Goal: Feedback & Contribution: Leave review/rating

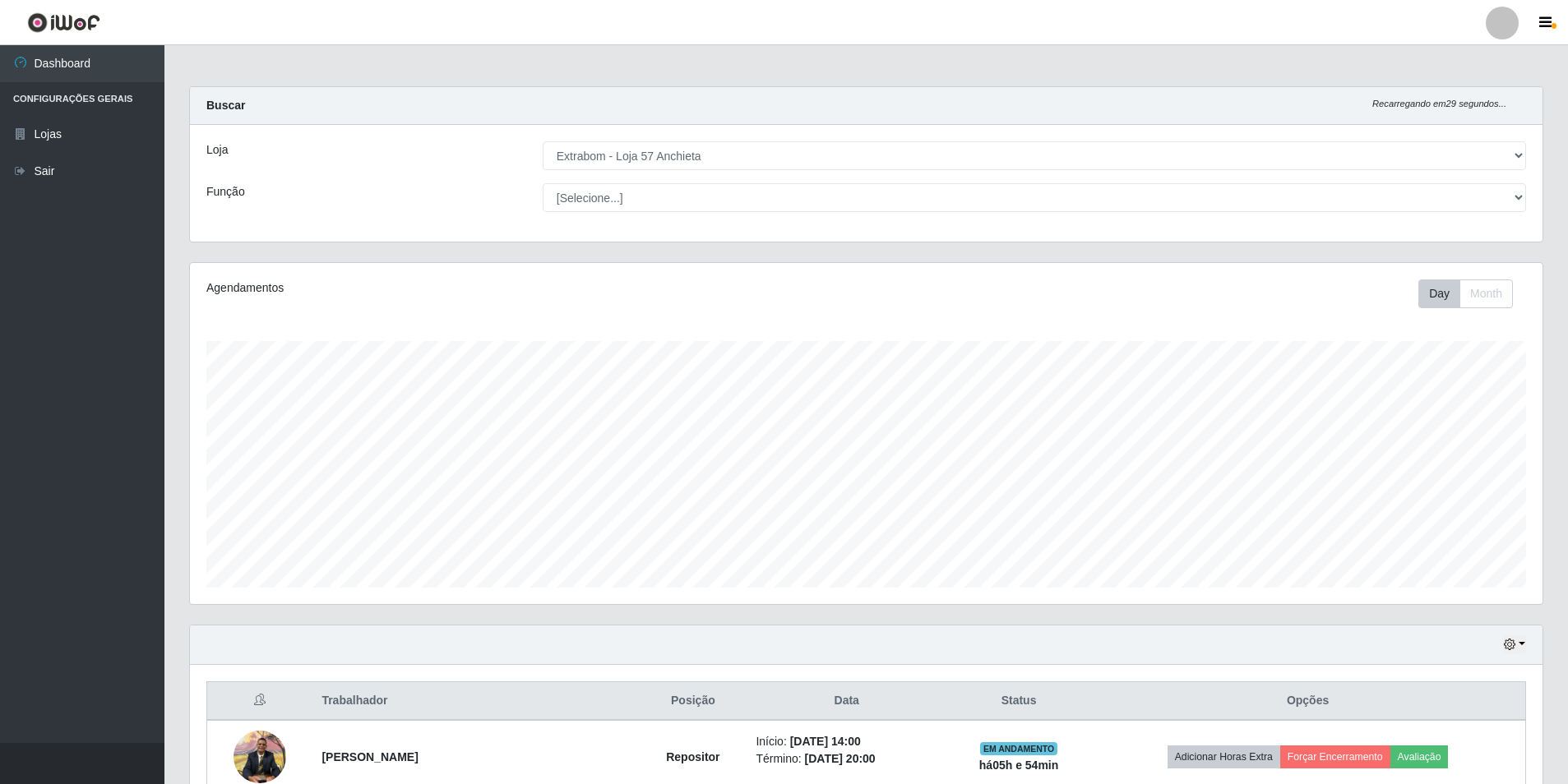
select select "470"
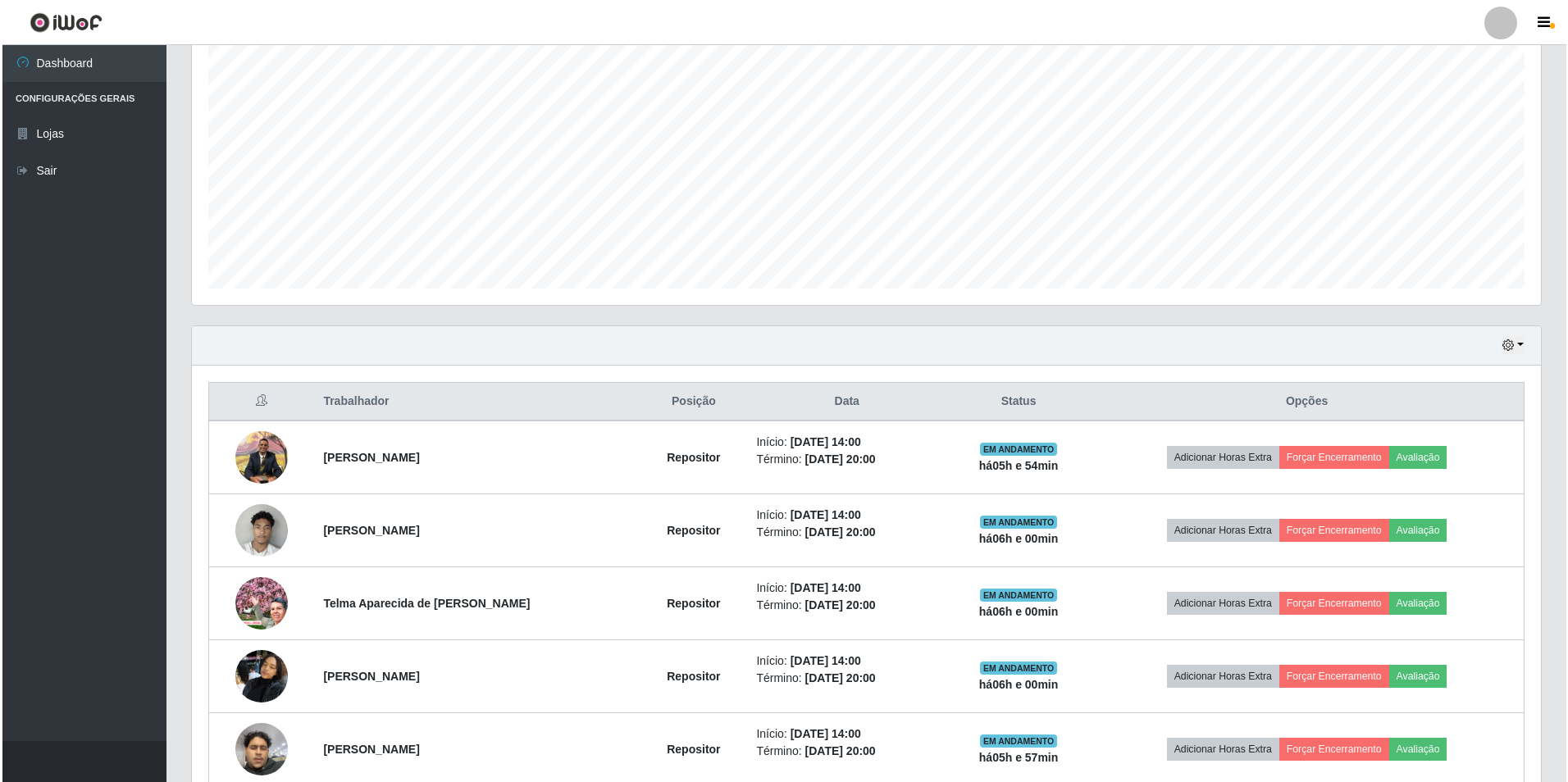
scroll to position [379, 0]
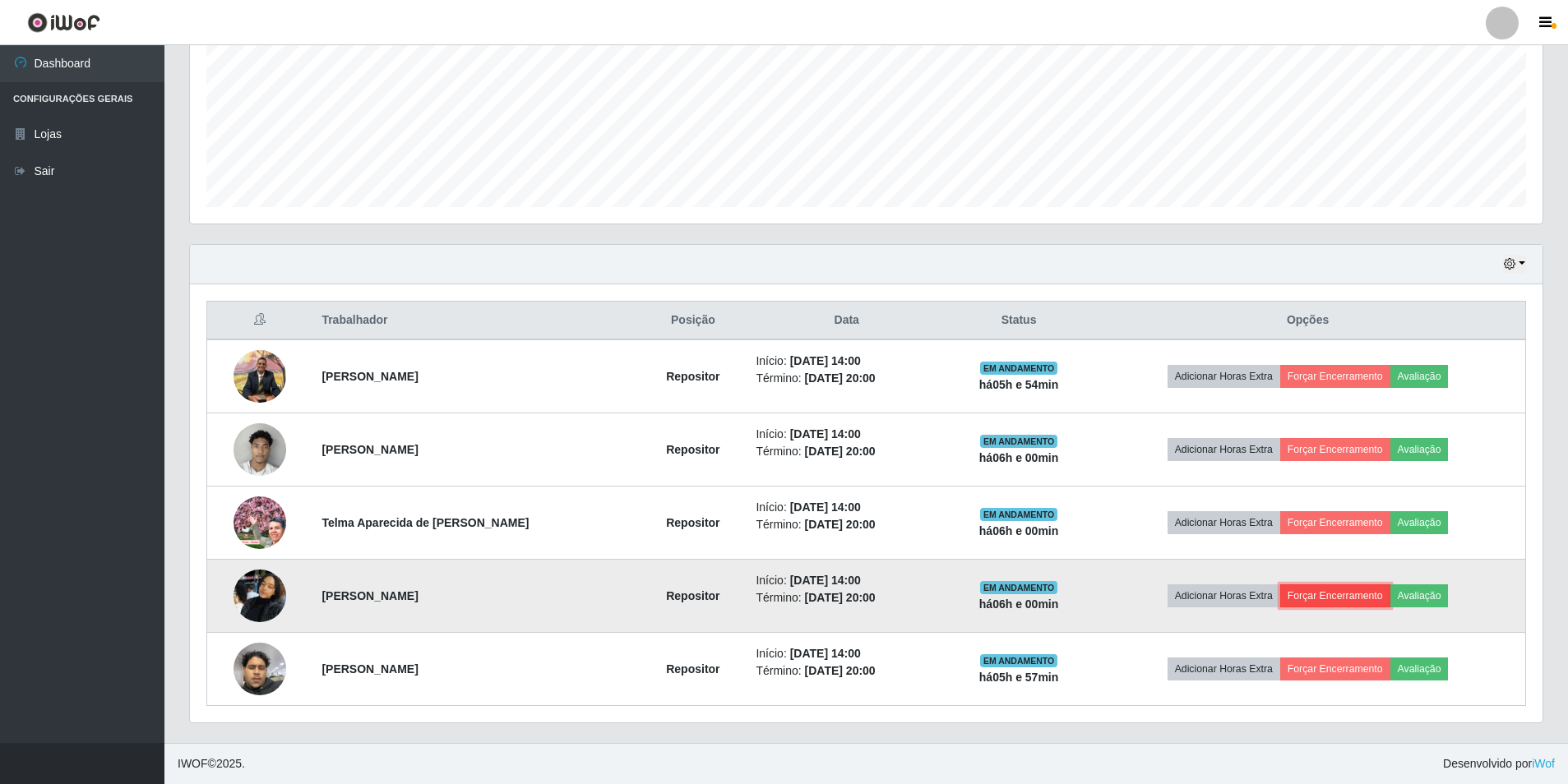
click at [1320, 596] on button "Forçar Encerramento" at bounding box center [1335, 596] width 110 height 23
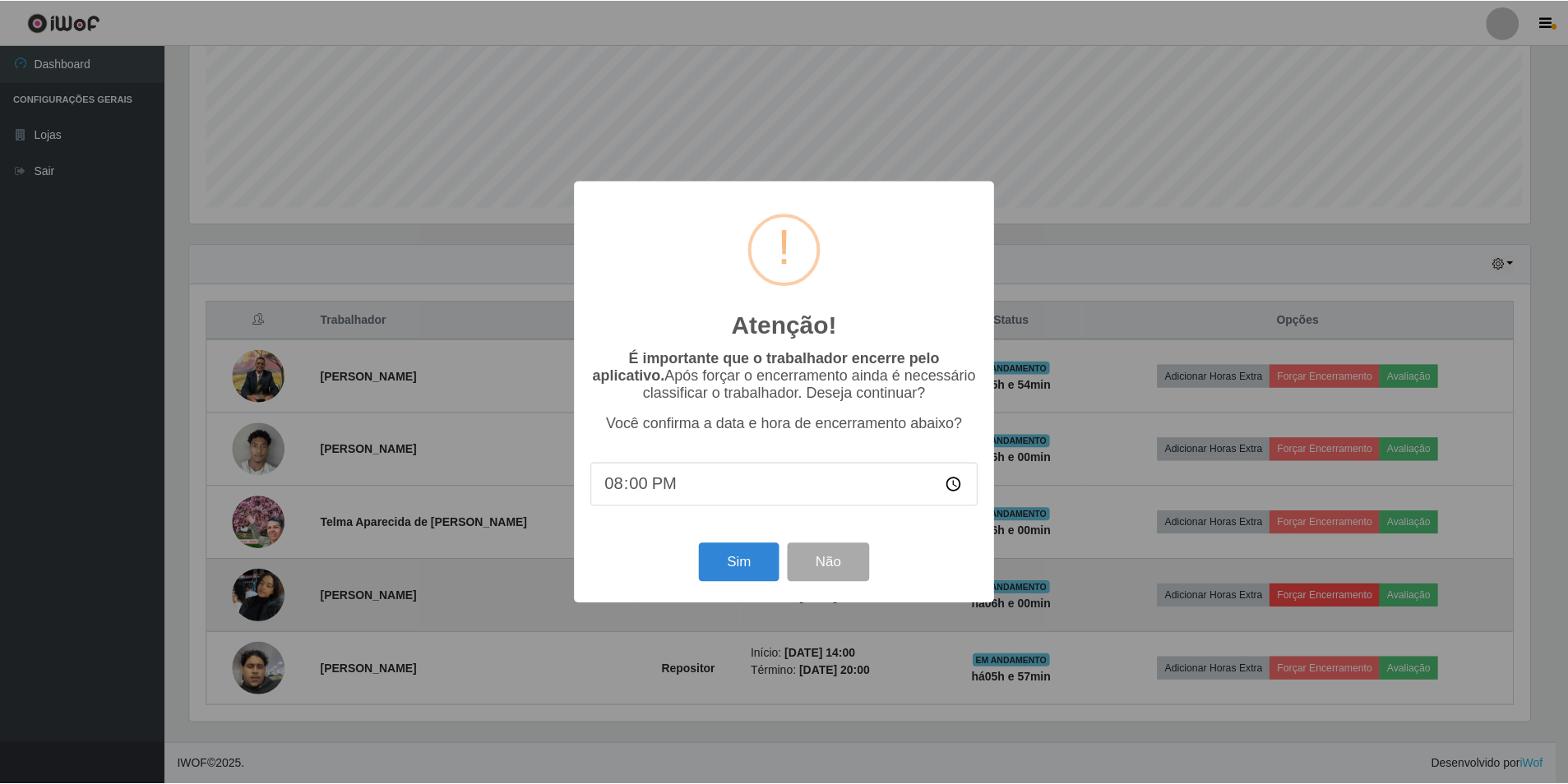
scroll to position [341, 1344]
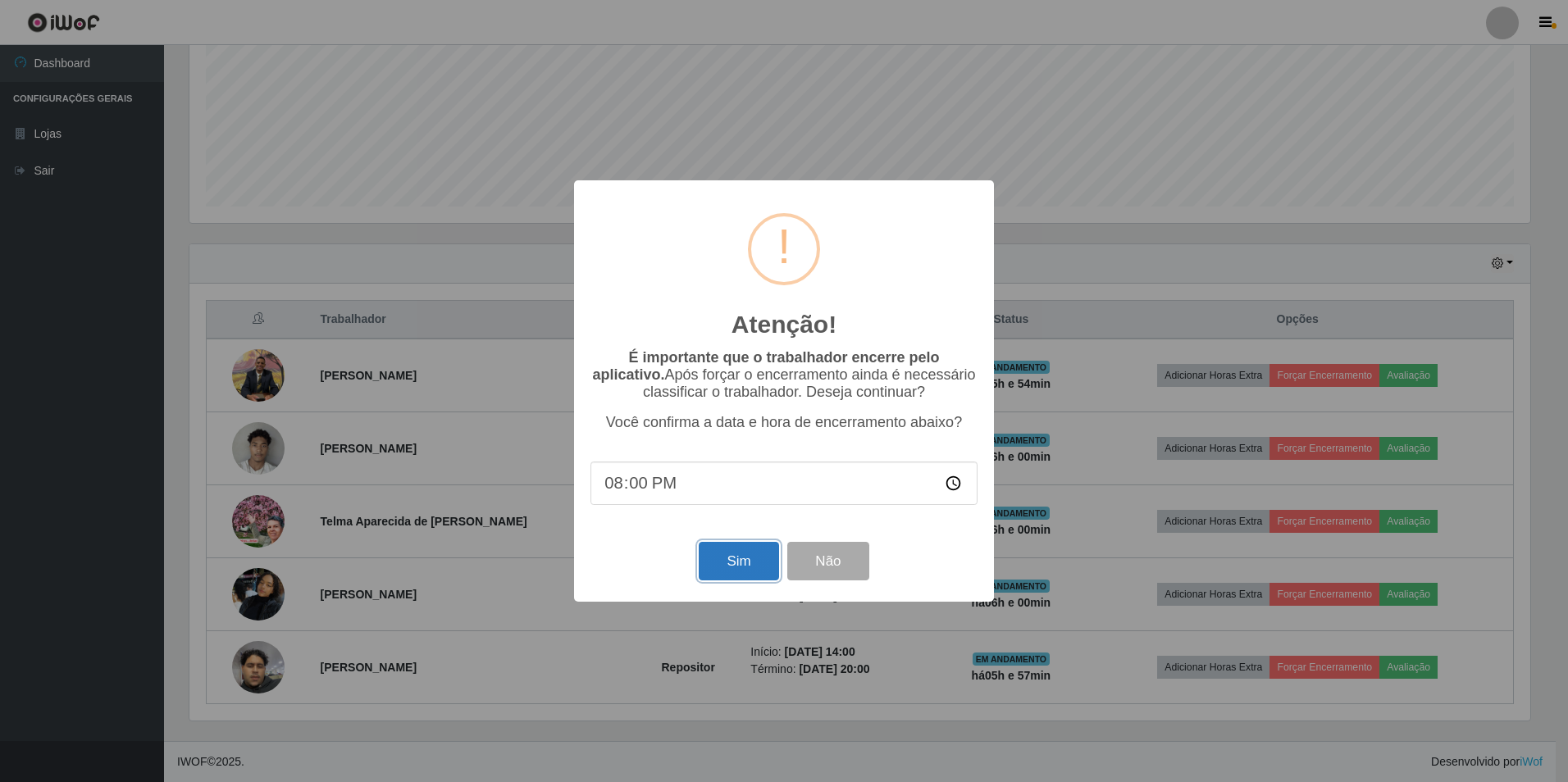
click at [729, 562] on button "Sim" at bounding box center [738, 561] width 79 height 39
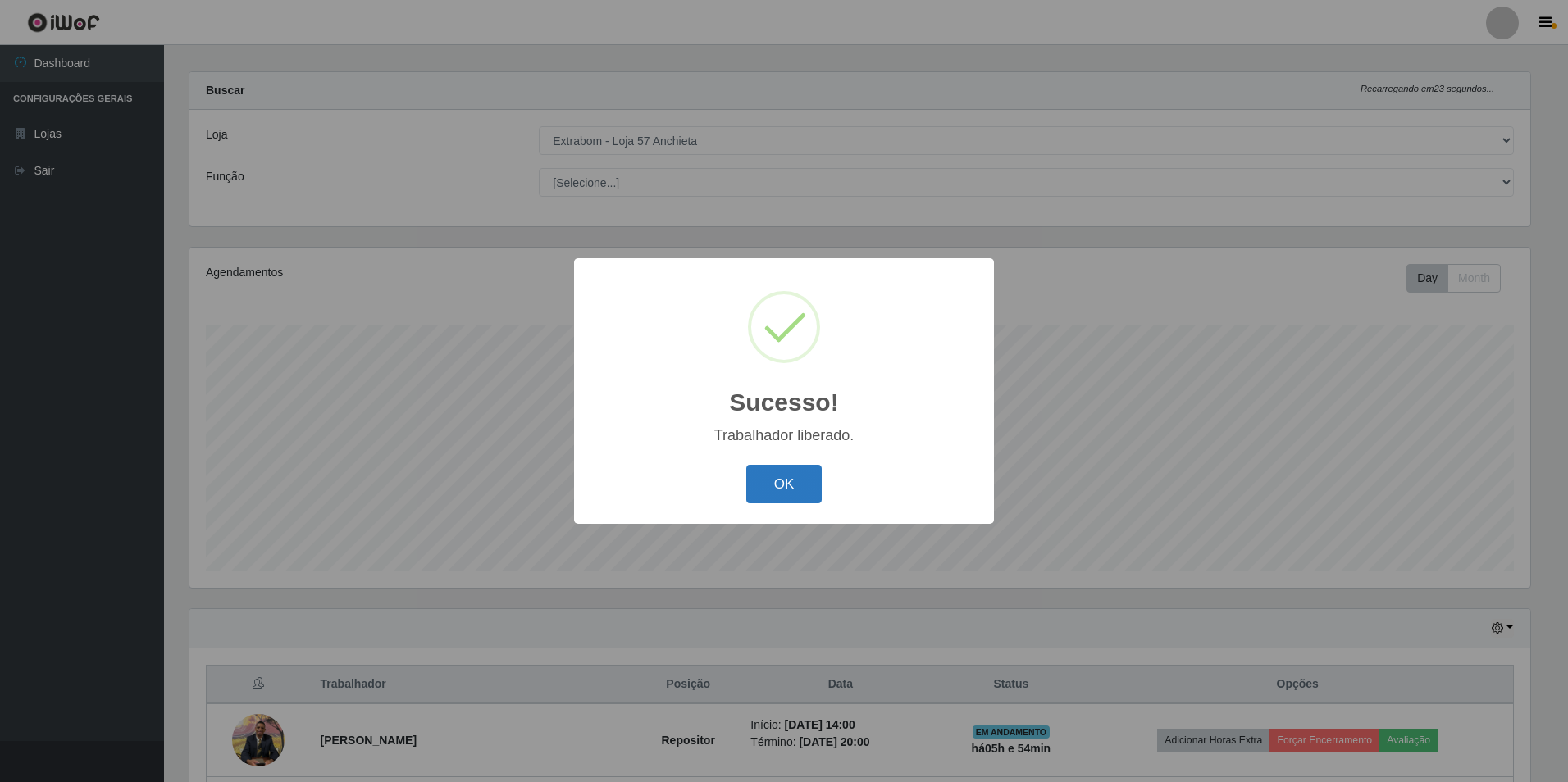
click at [781, 486] on button "OK" at bounding box center [784, 484] width 76 height 39
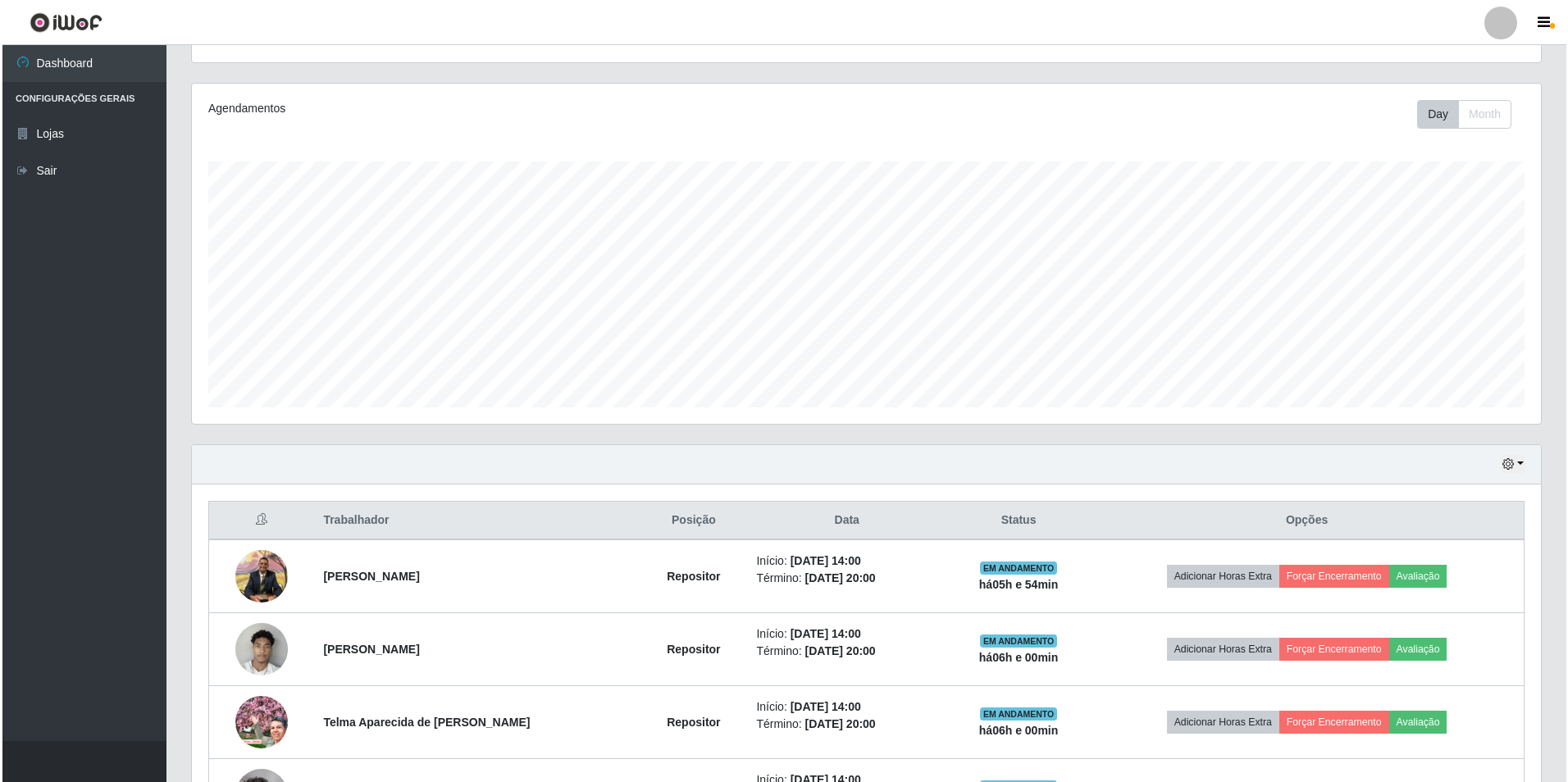
scroll to position [307, 0]
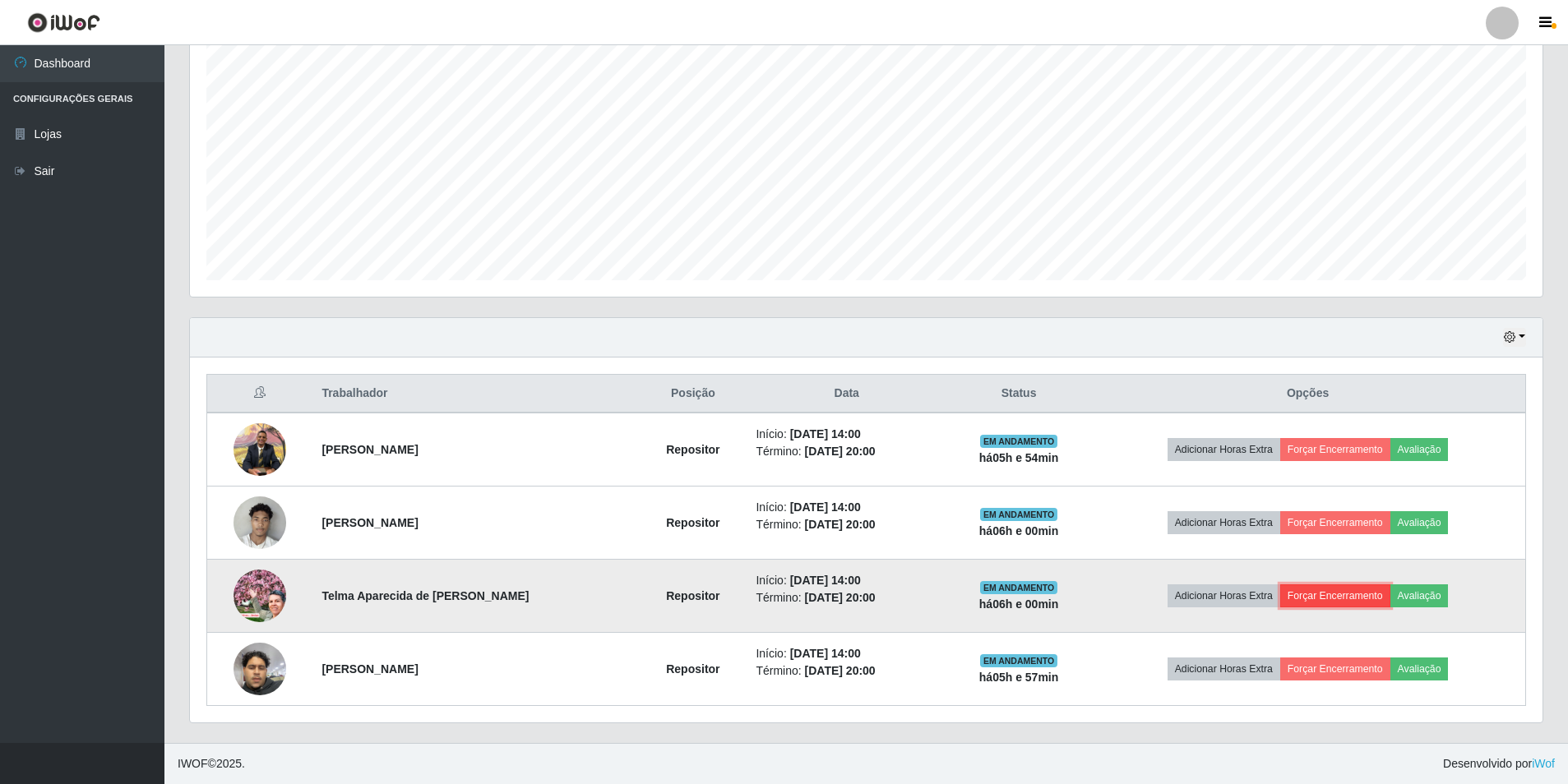
click at [1330, 598] on button "Forçar Encerramento" at bounding box center [1335, 596] width 110 height 23
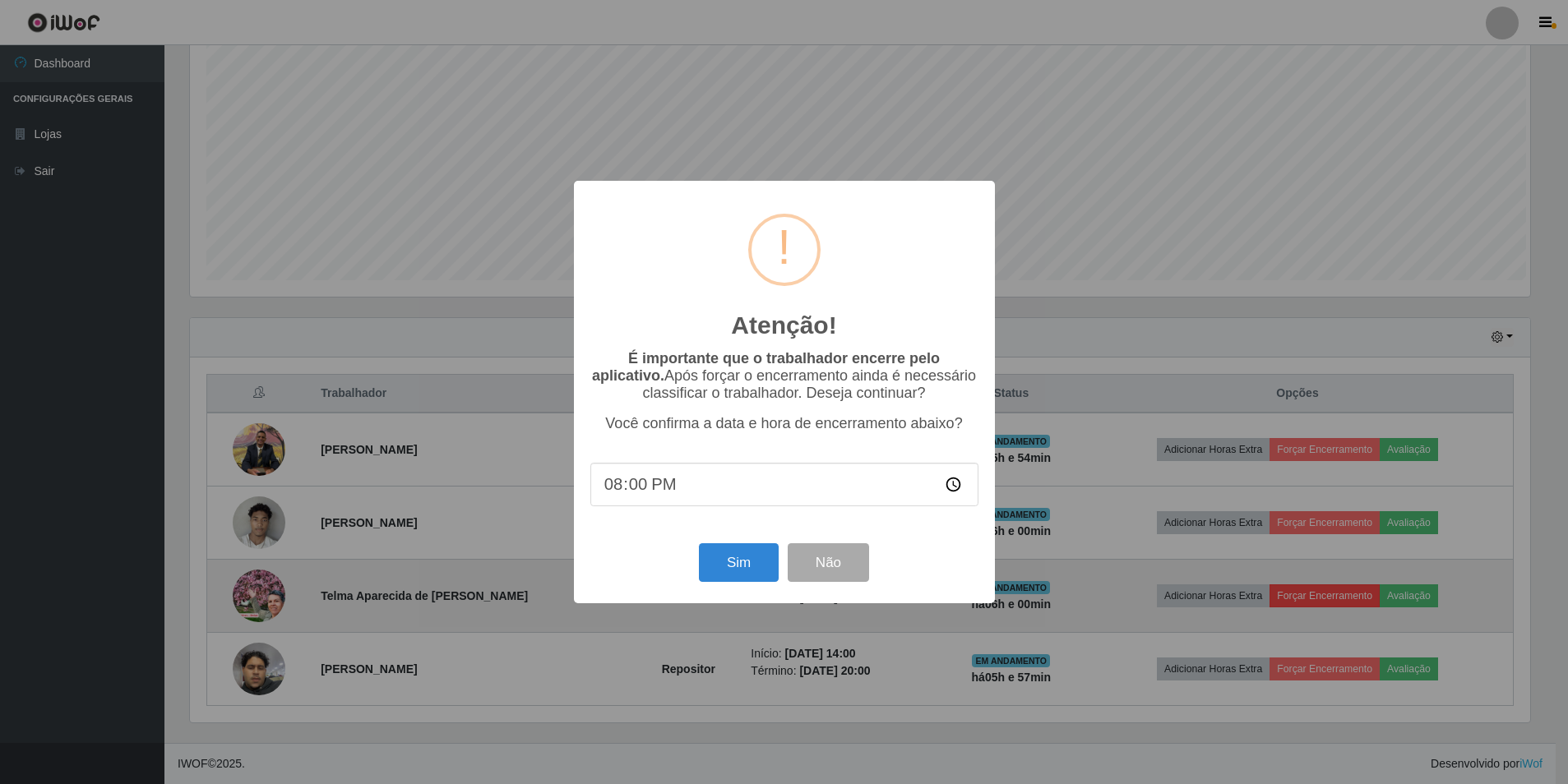
scroll to position [341, 1344]
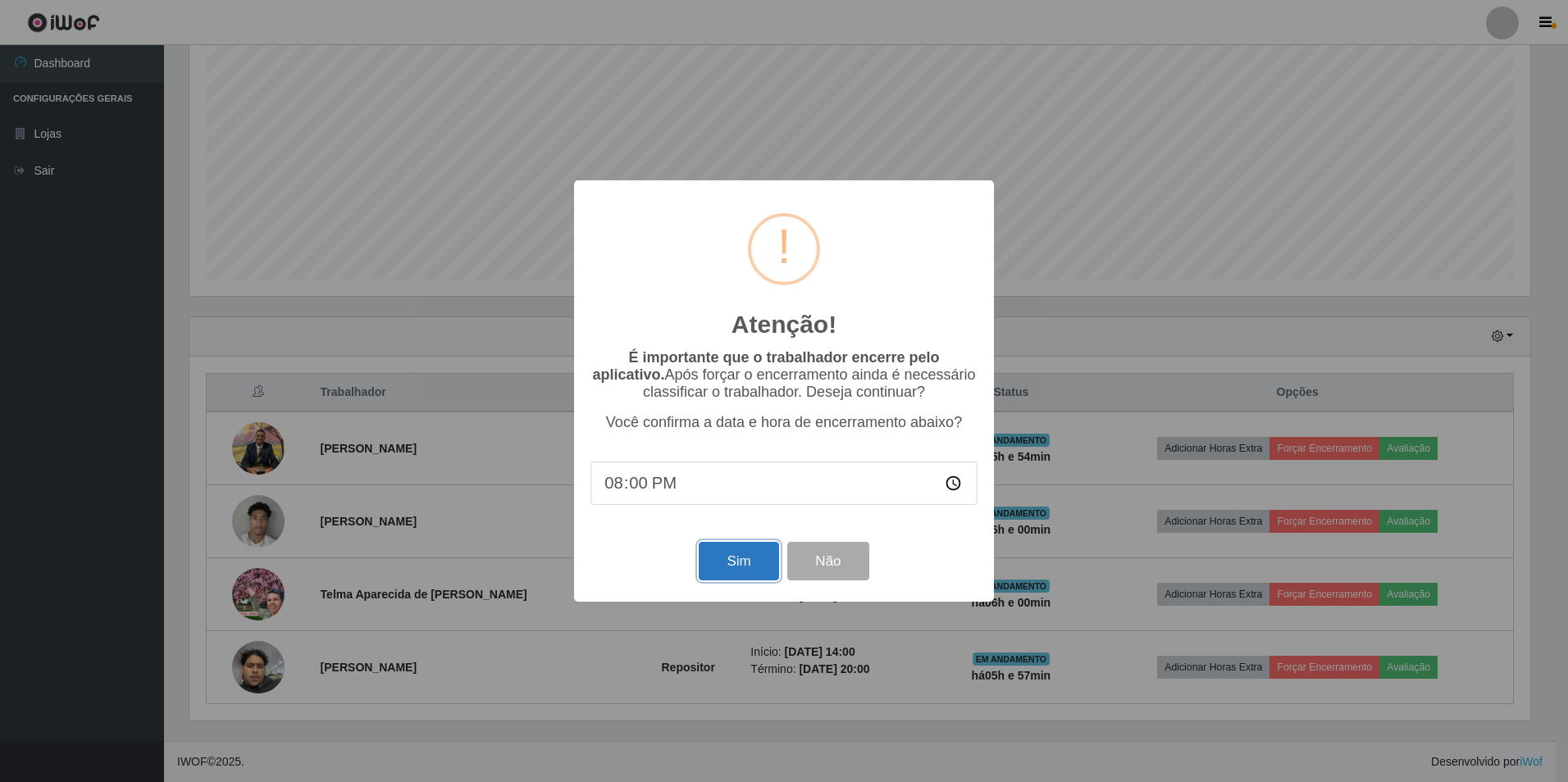
click at [762, 568] on button "Sim" at bounding box center [738, 561] width 79 height 39
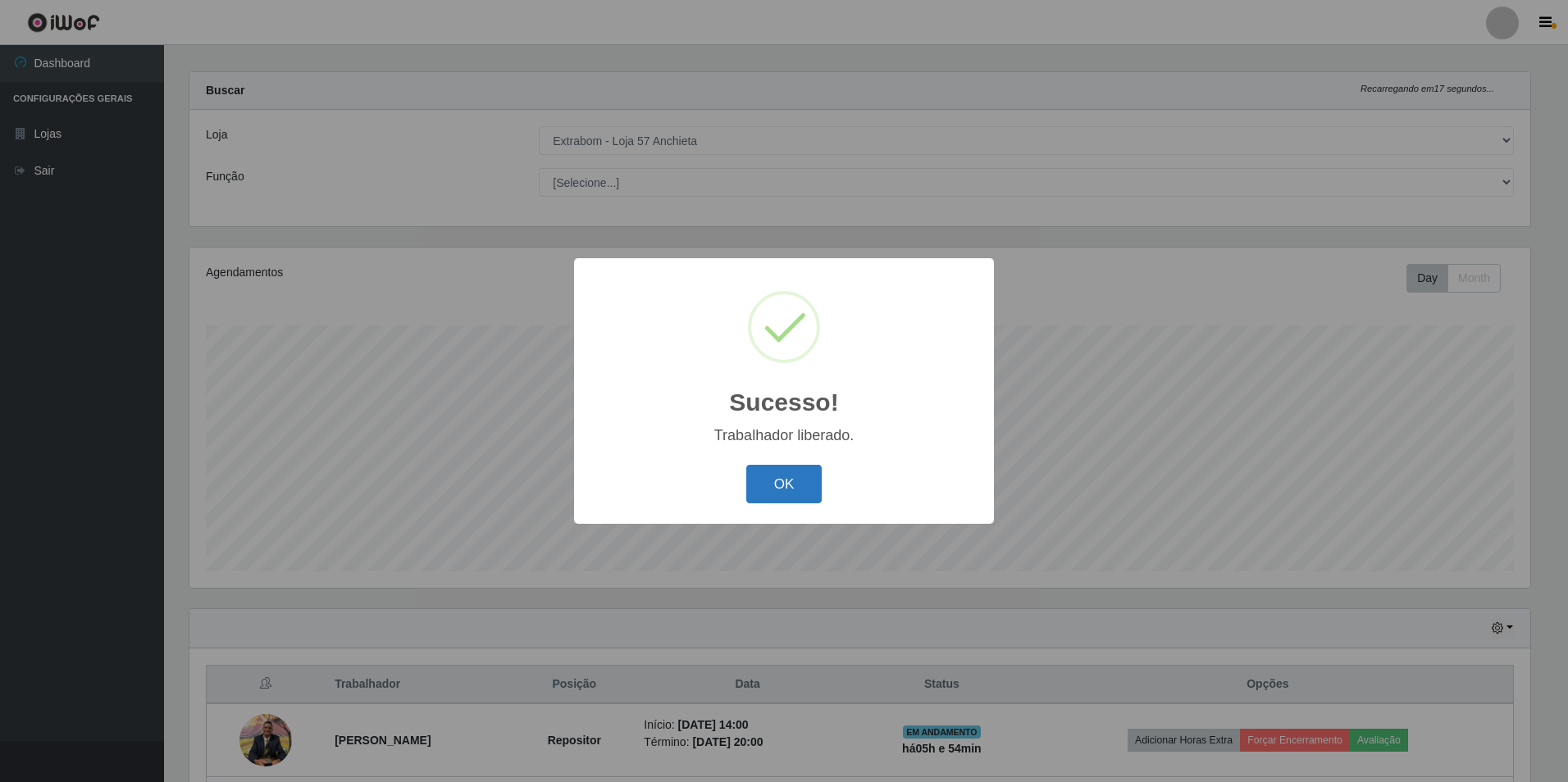
click at [778, 496] on button "OK" at bounding box center [784, 484] width 76 height 39
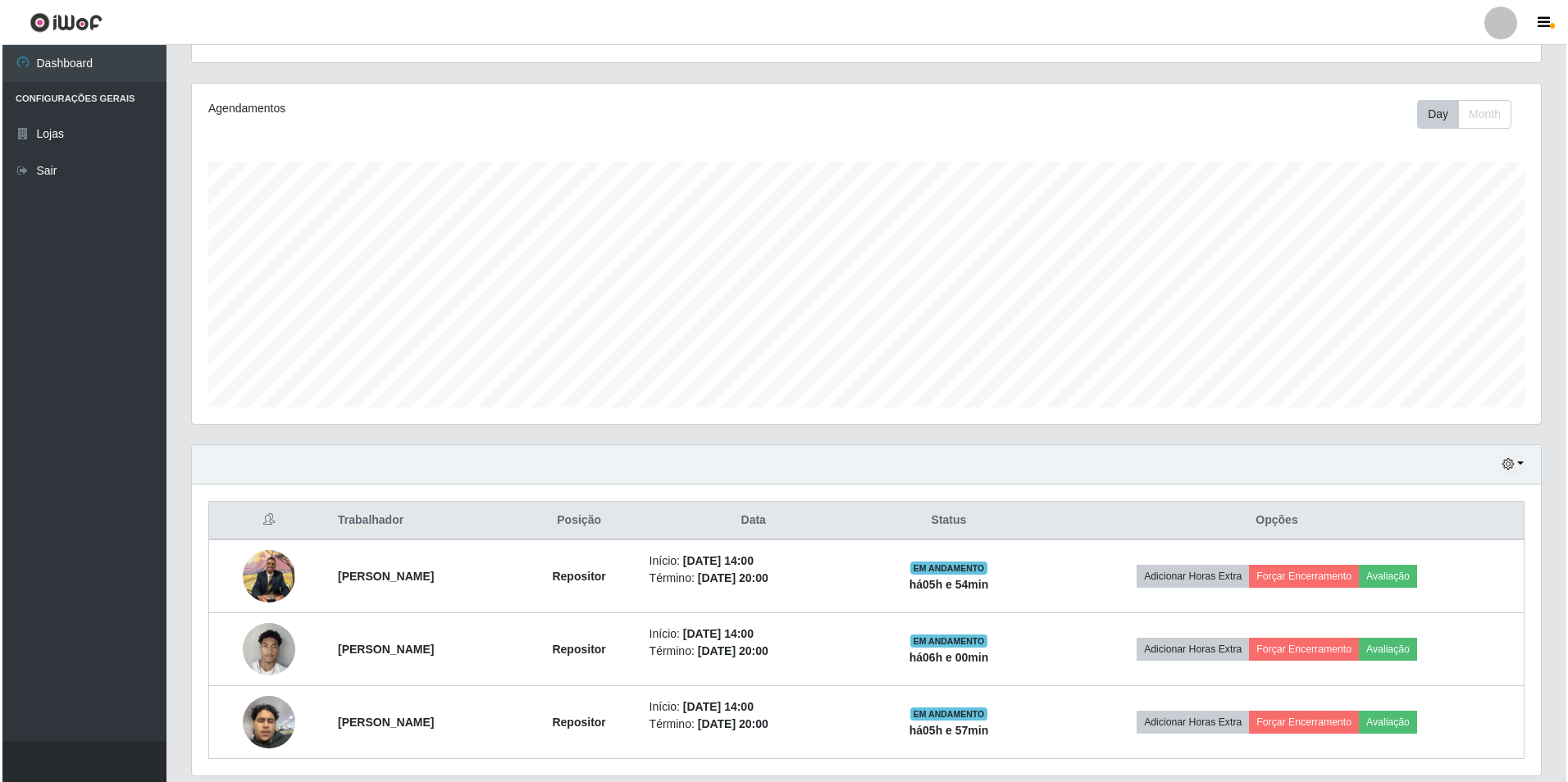
scroll to position [234, 0]
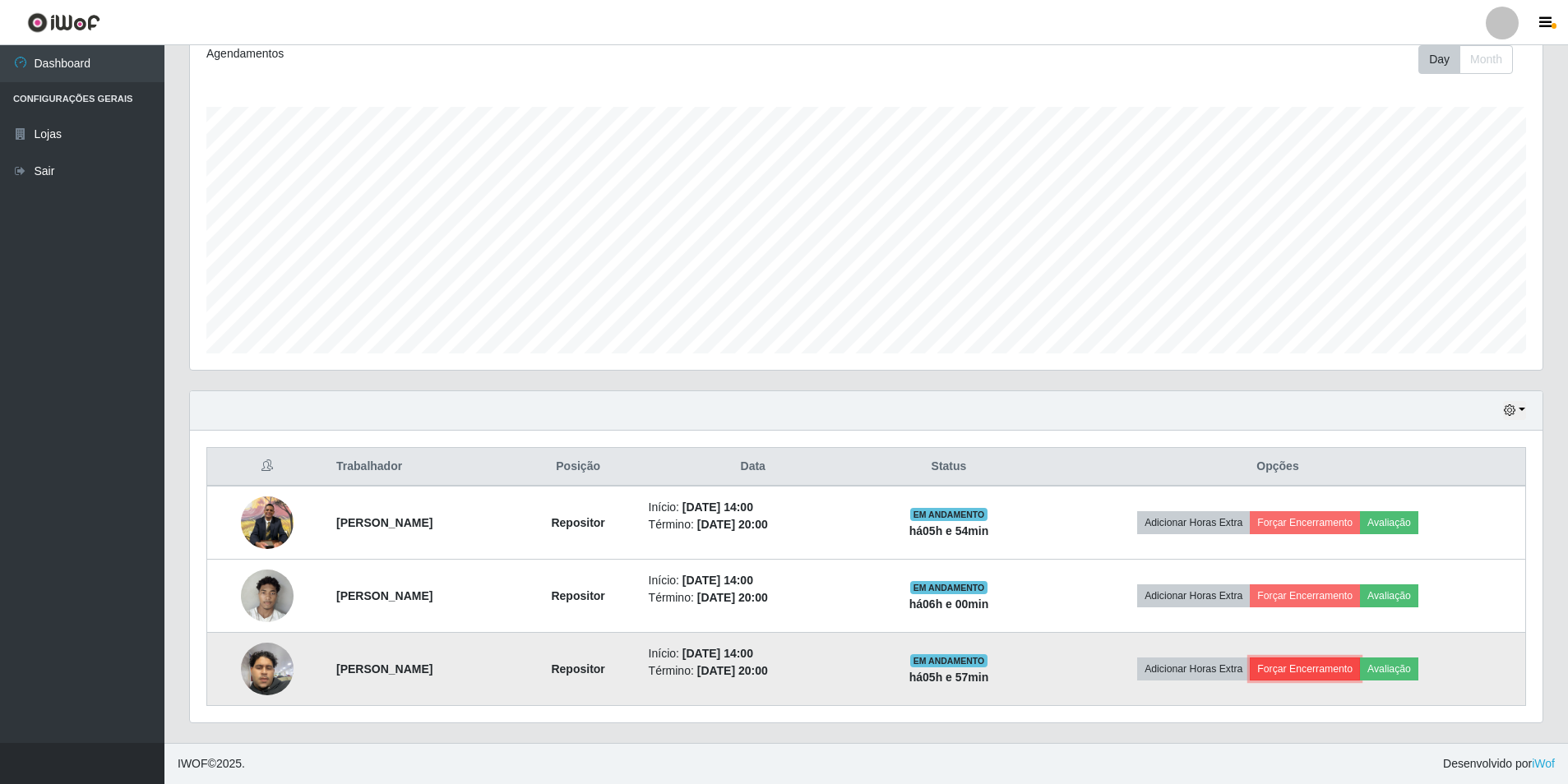
click at [1336, 665] on button "Forçar Encerramento" at bounding box center [1305, 669] width 110 height 23
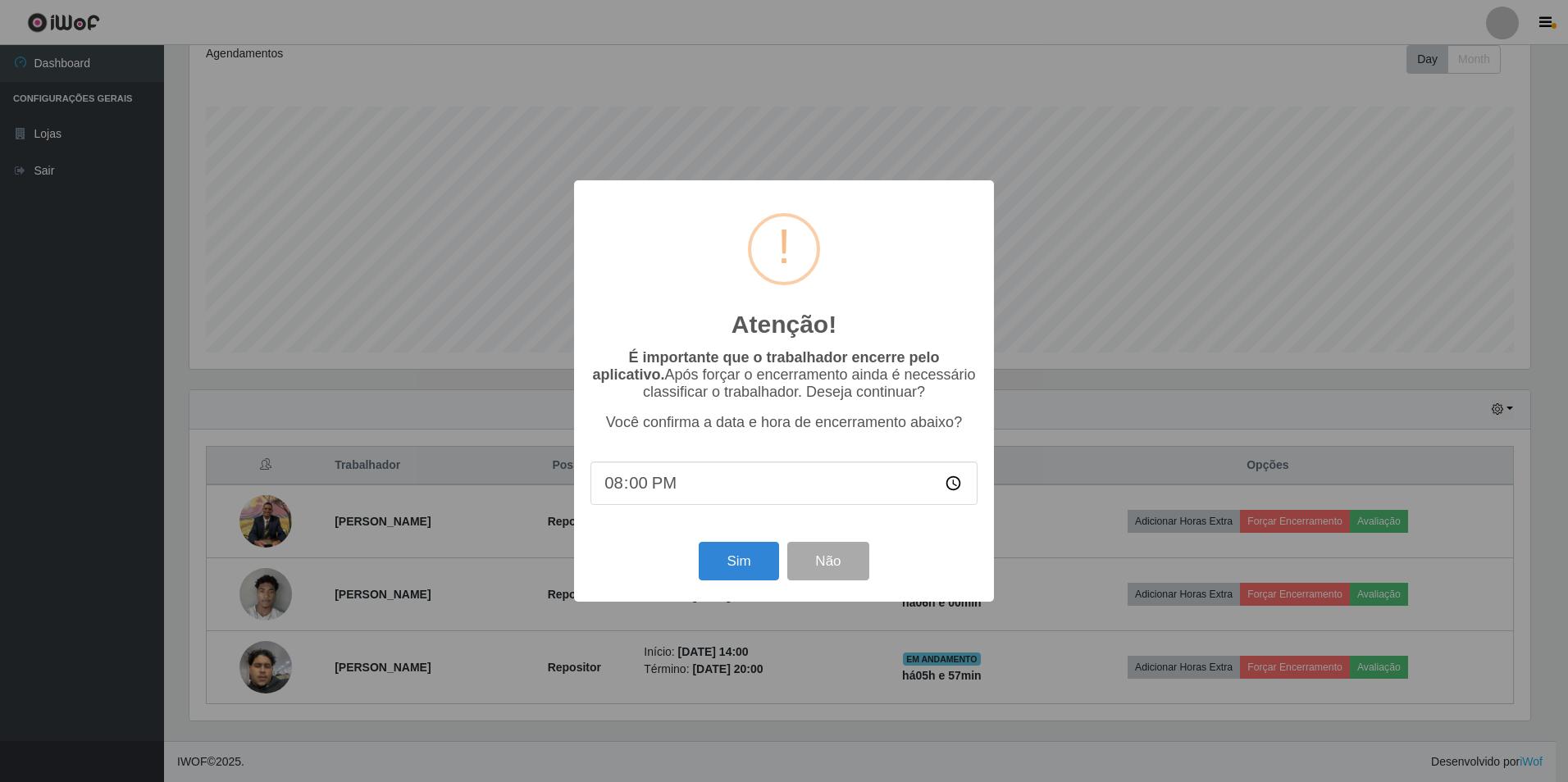
click at [697, 578] on div "Sim Não" at bounding box center [784, 561] width 387 height 47
click at [717, 571] on button "Sim" at bounding box center [738, 561] width 79 height 39
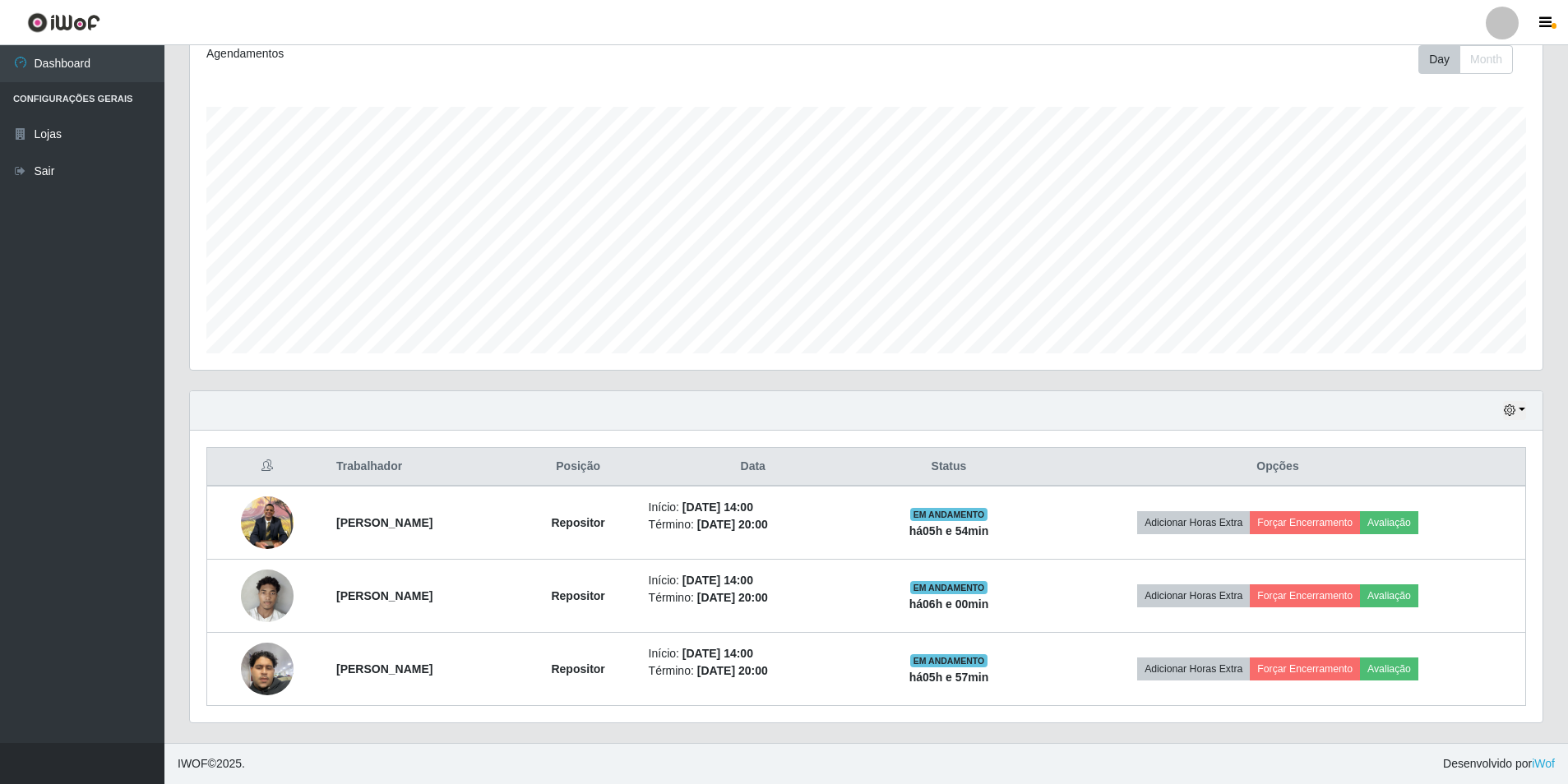
scroll to position [0, 0]
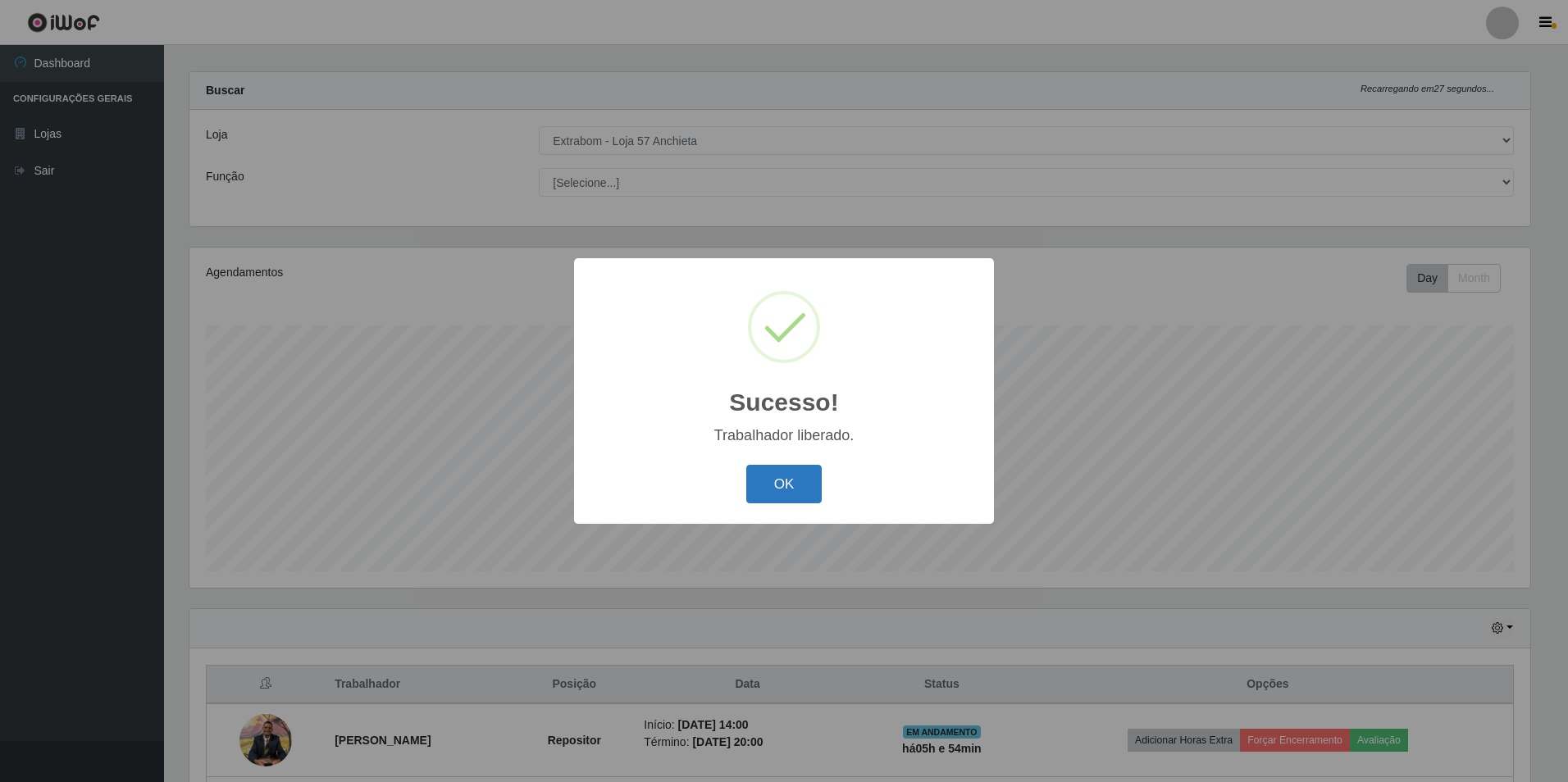
click at [795, 473] on button "OK" at bounding box center [784, 484] width 76 height 39
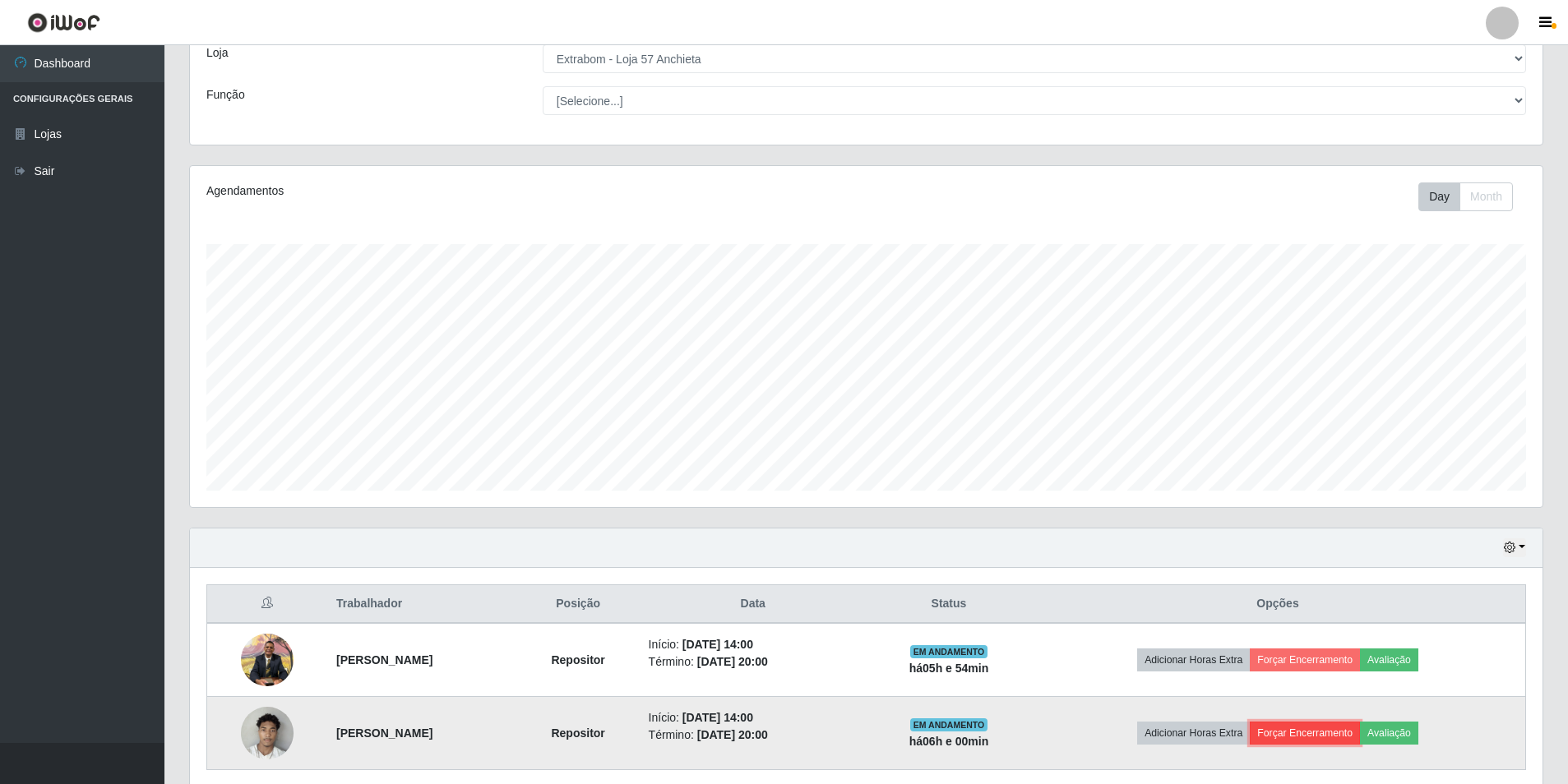
click at [1356, 735] on button "Forçar Encerramento" at bounding box center [1305, 733] width 110 height 23
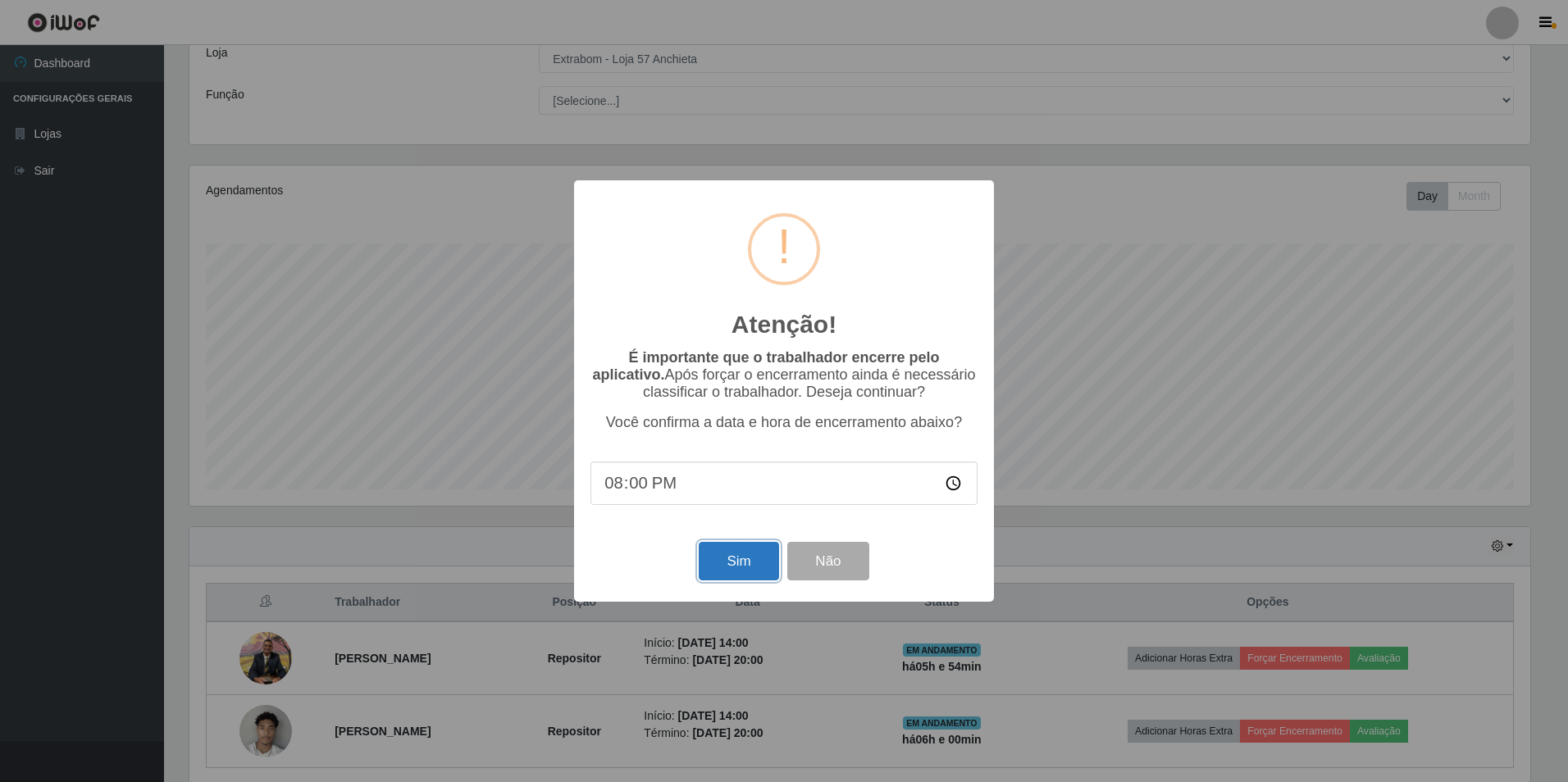
click at [739, 571] on button "Sim" at bounding box center [738, 561] width 79 height 39
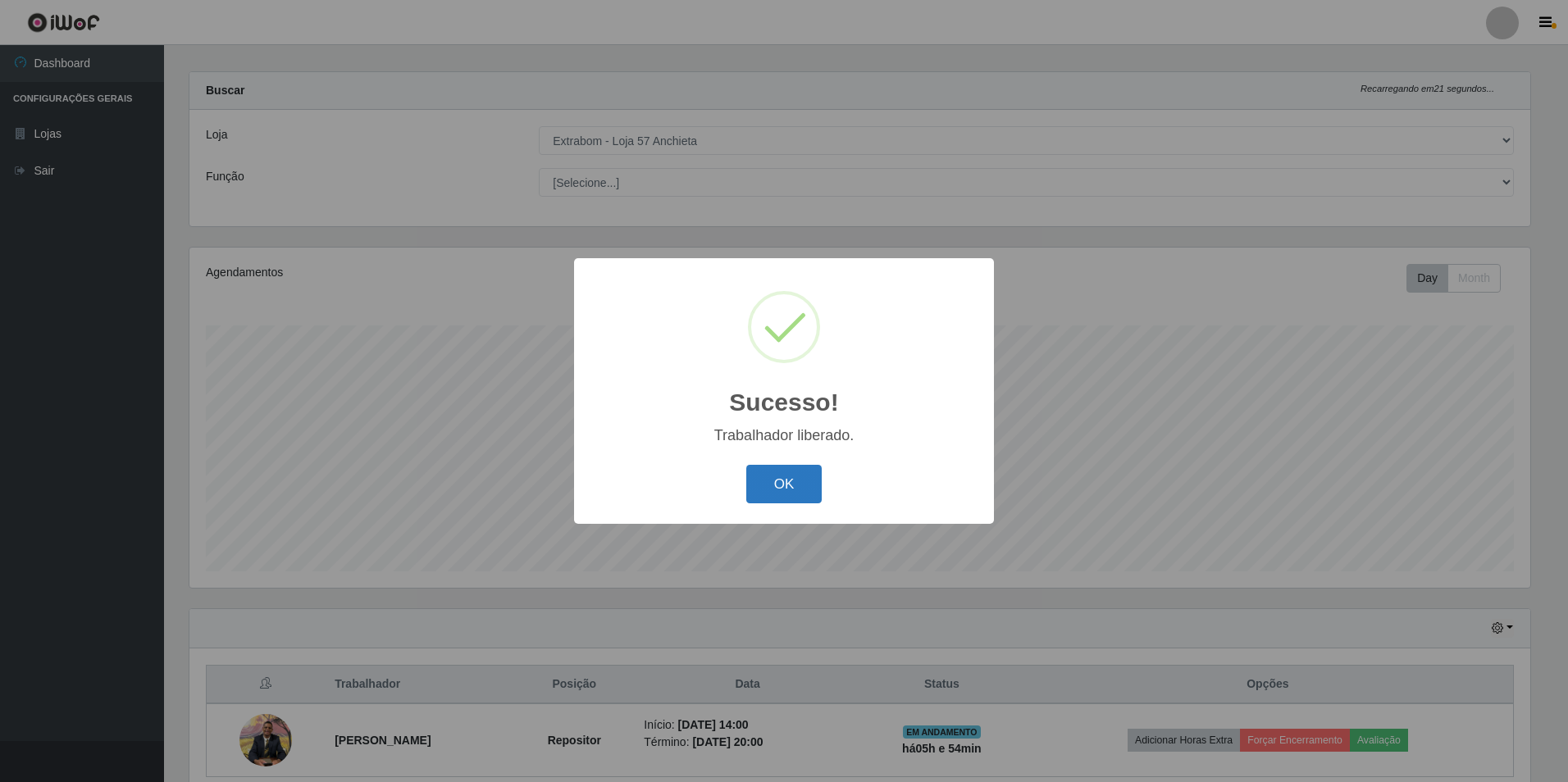
click at [798, 483] on button "OK" at bounding box center [784, 484] width 76 height 39
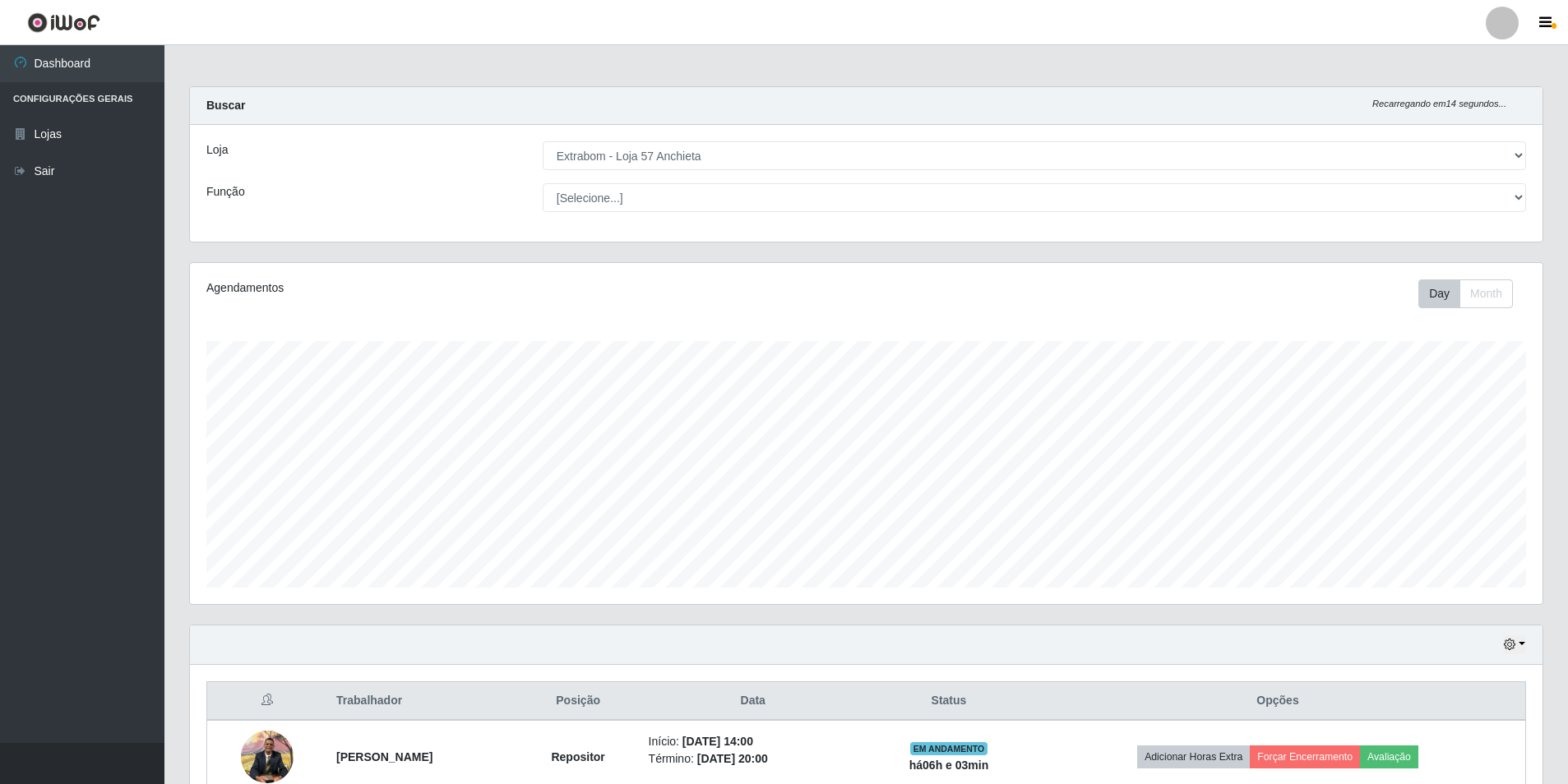
scroll to position [88, 0]
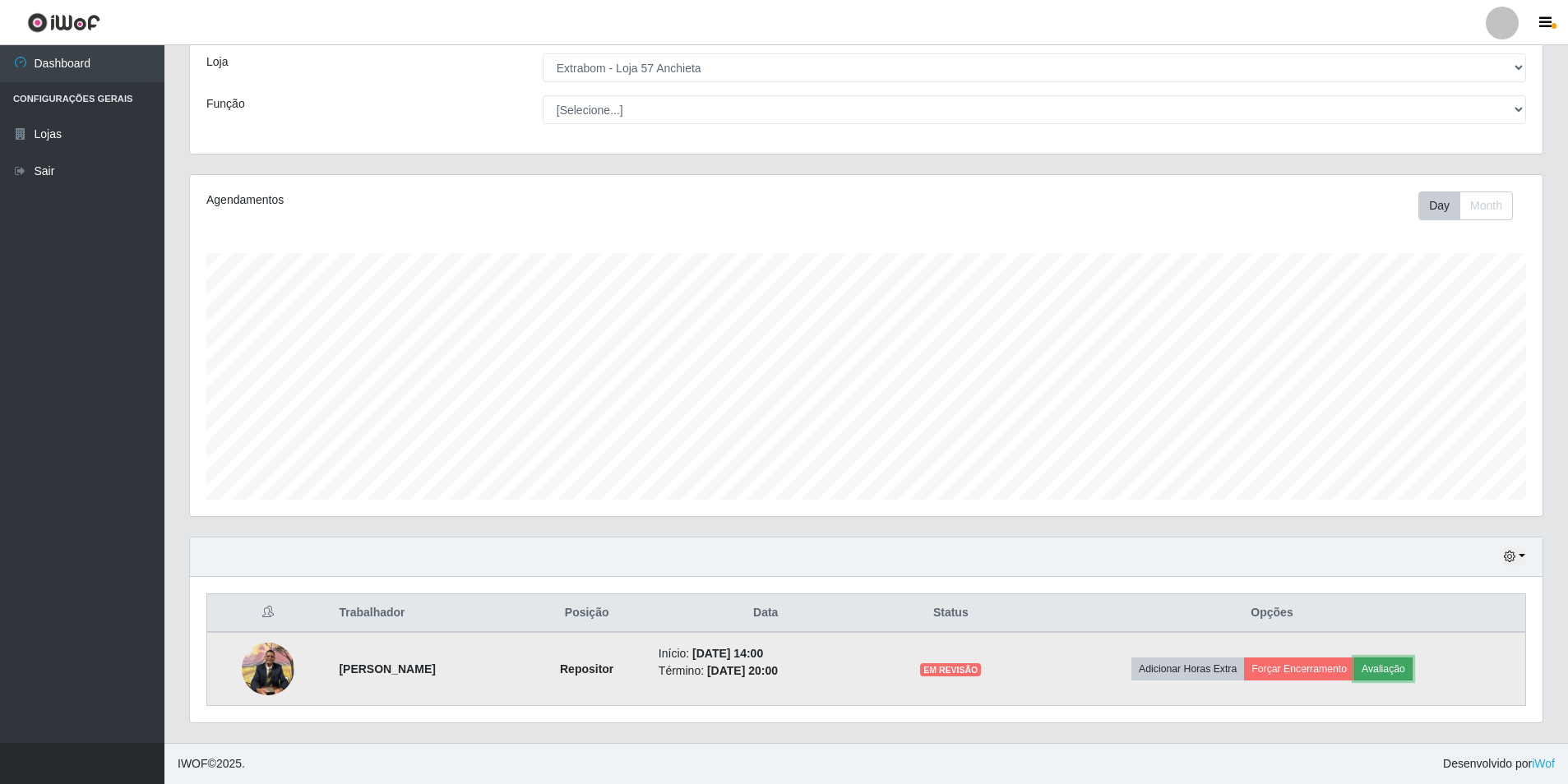
click at [1398, 662] on button "Avaliação" at bounding box center [1383, 669] width 58 height 23
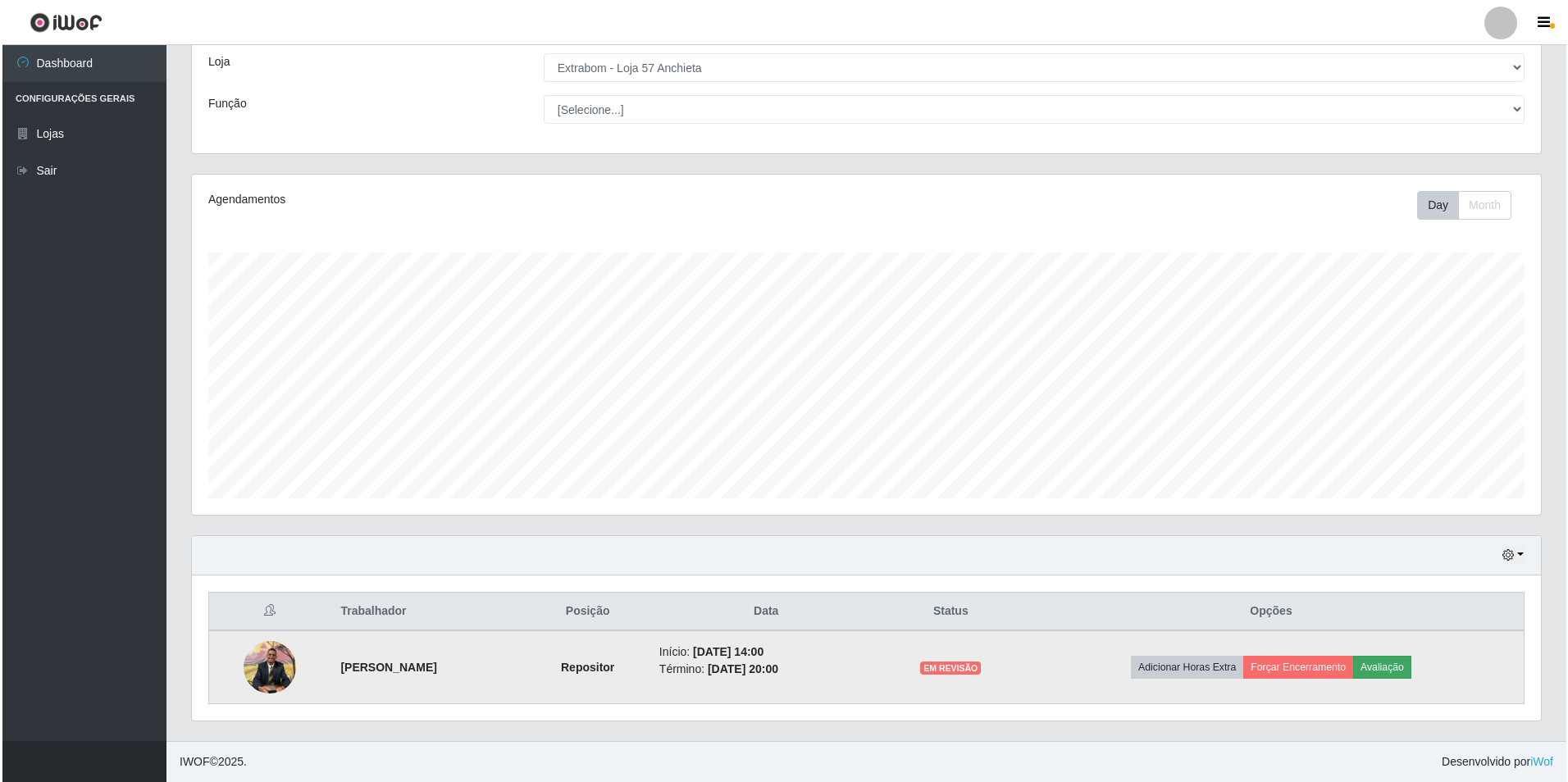
scroll to position [340, 1340]
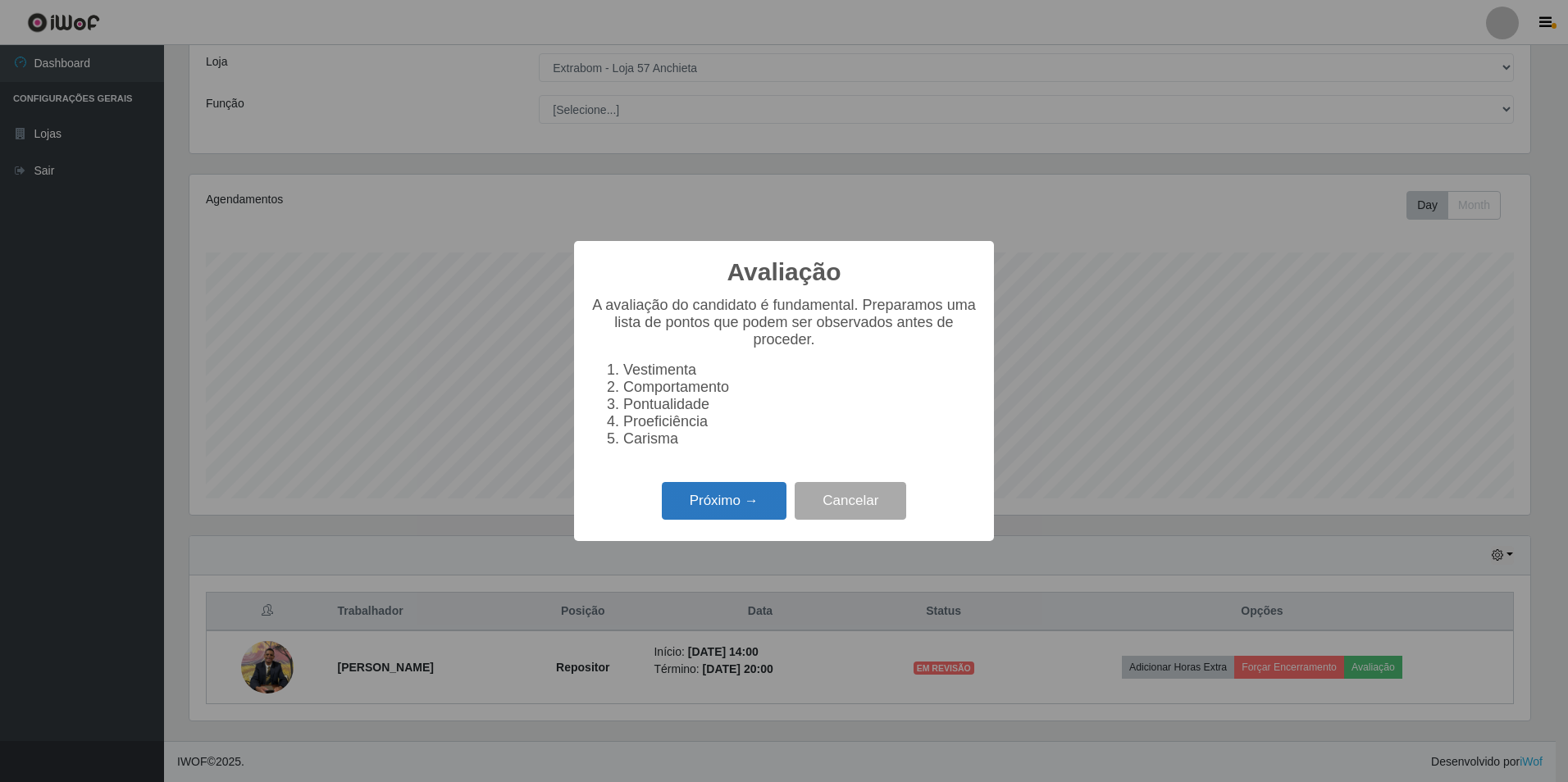
click at [757, 520] on button "Próximo →" at bounding box center [723, 501] width 124 height 39
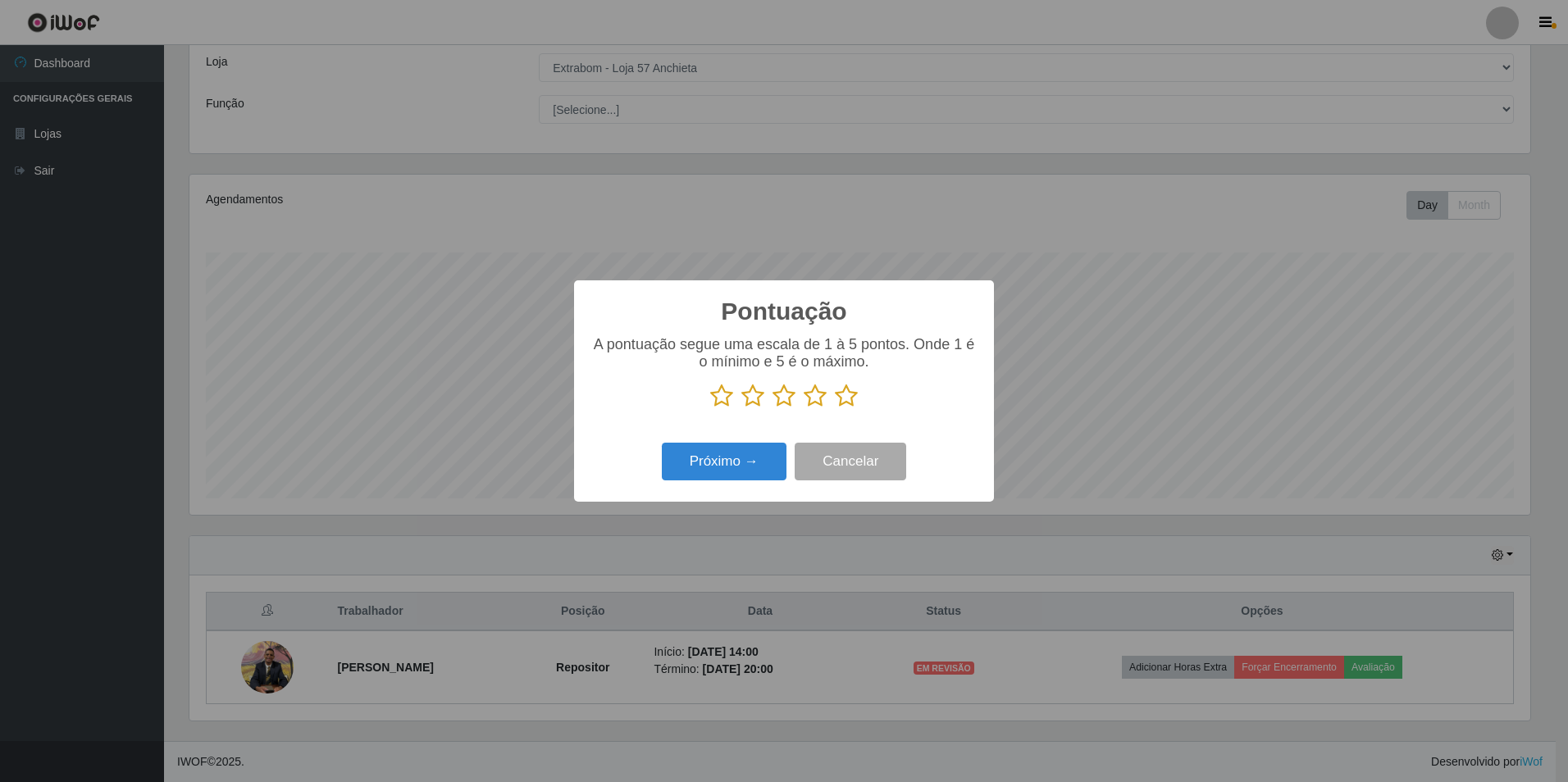
click at [755, 405] on icon at bounding box center [753, 396] width 23 height 25
click at [742, 408] on input "radio" at bounding box center [742, 408] width 0 height 0
click at [750, 469] on button "Próximo →" at bounding box center [723, 462] width 124 height 39
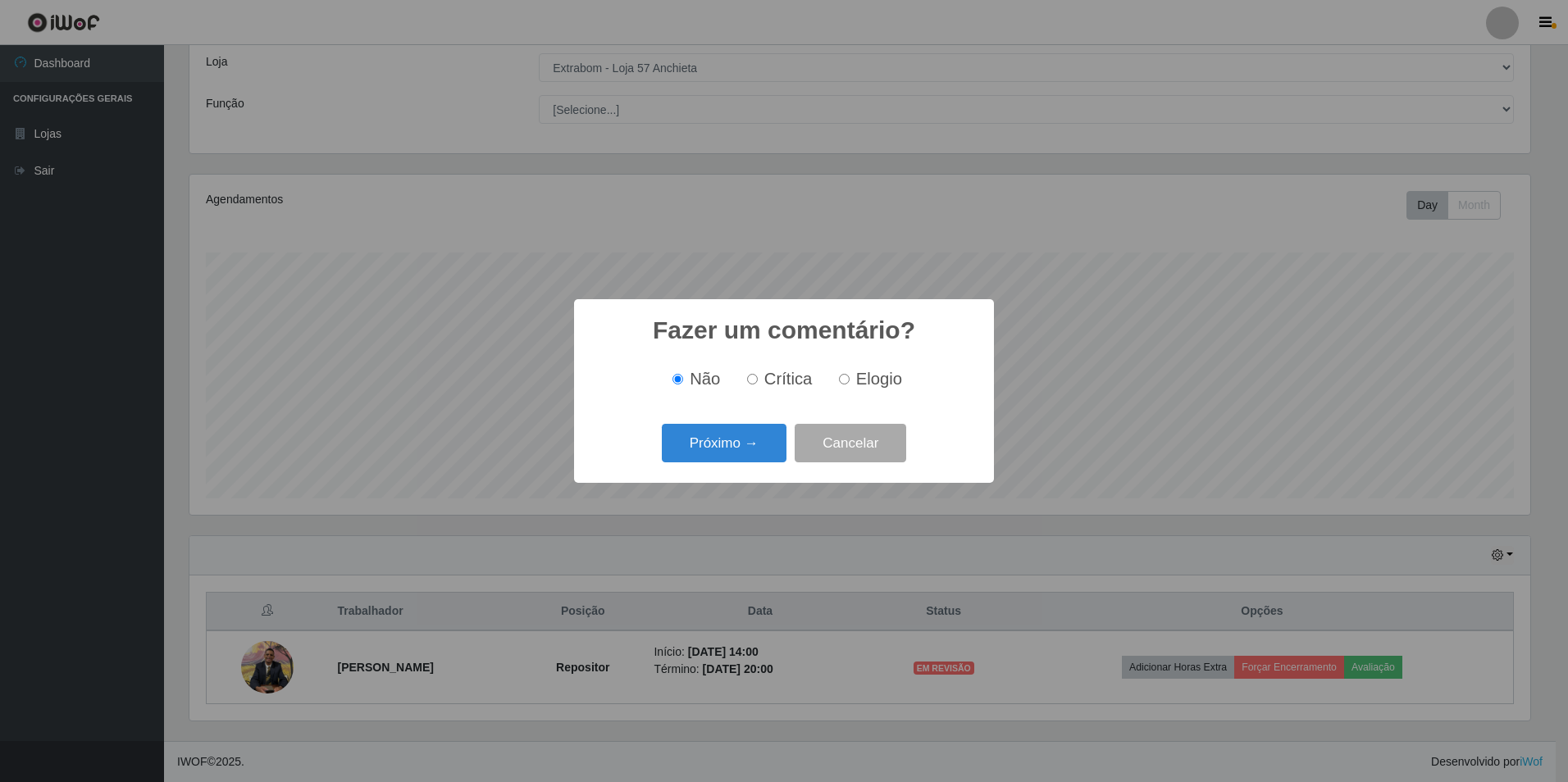
click at [779, 383] on span "Crítica" at bounding box center [789, 379] width 49 height 18
click at [757, 383] on input "Crítica" at bounding box center [753, 379] width 11 height 11
radio input "true"
click at [746, 444] on button "Próximo →" at bounding box center [723, 443] width 124 height 39
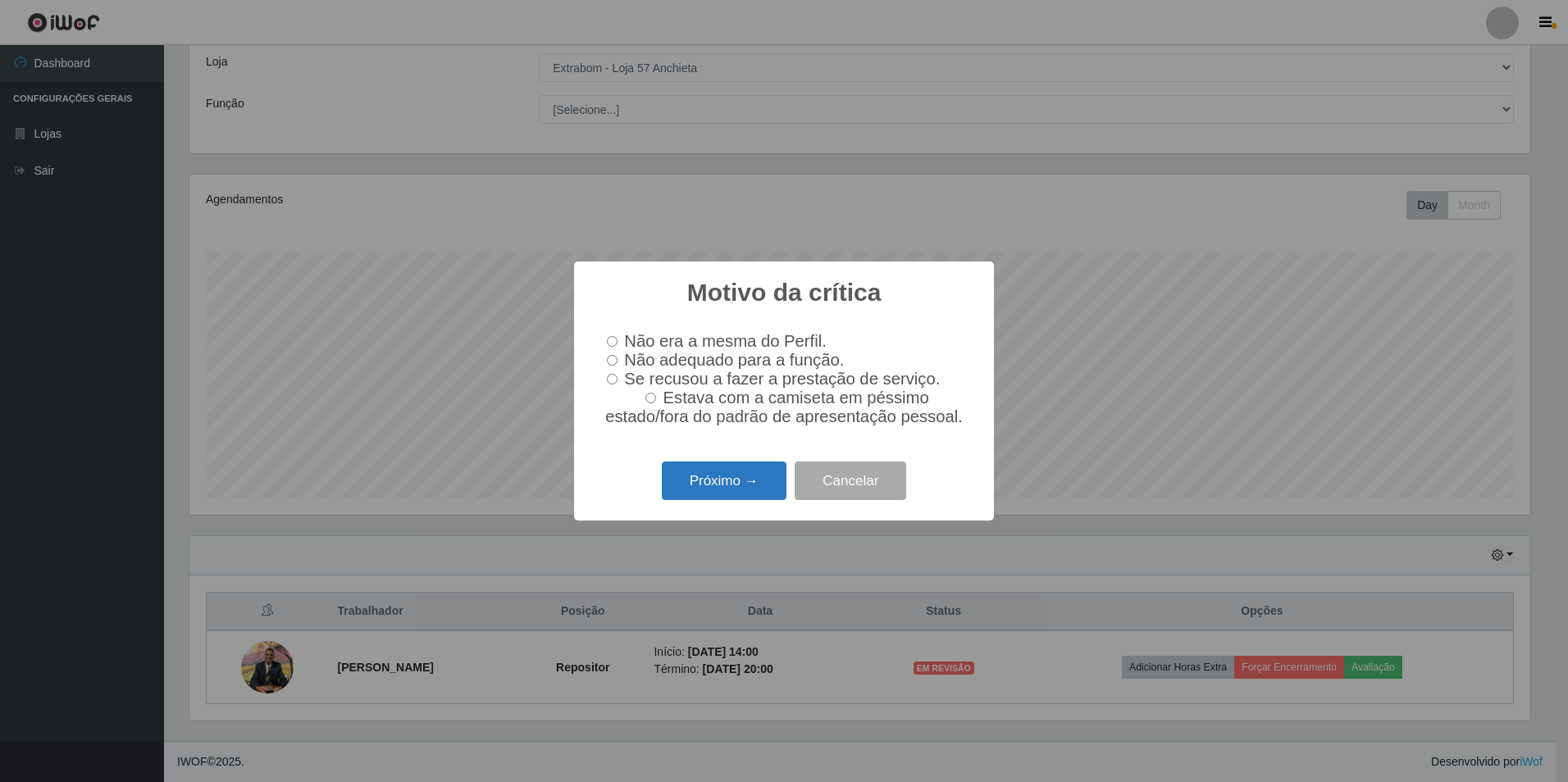
click at [720, 494] on button "Próximo →" at bounding box center [723, 481] width 124 height 39
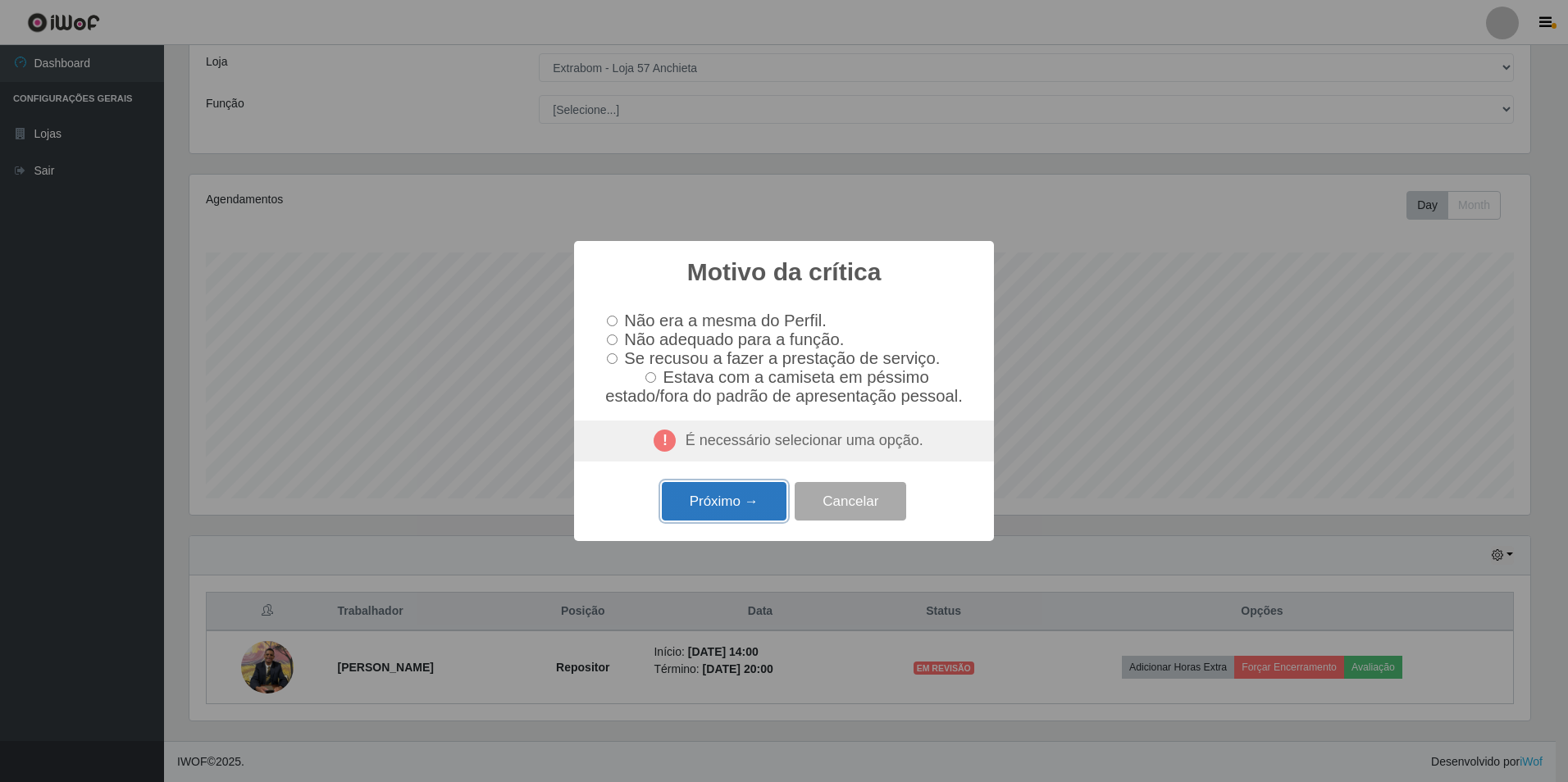
click at [720, 494] on button "Próximo →" at bounding box center [723, 501] width 124 height 39
click at [613, 339] on input "Não adequado para a função." at bounding box center [613, 340] width 11 height 11
radio input "true"
click at [747, 505] on button "Próximo →" at bounding box center [723, 501] width 124 height 39
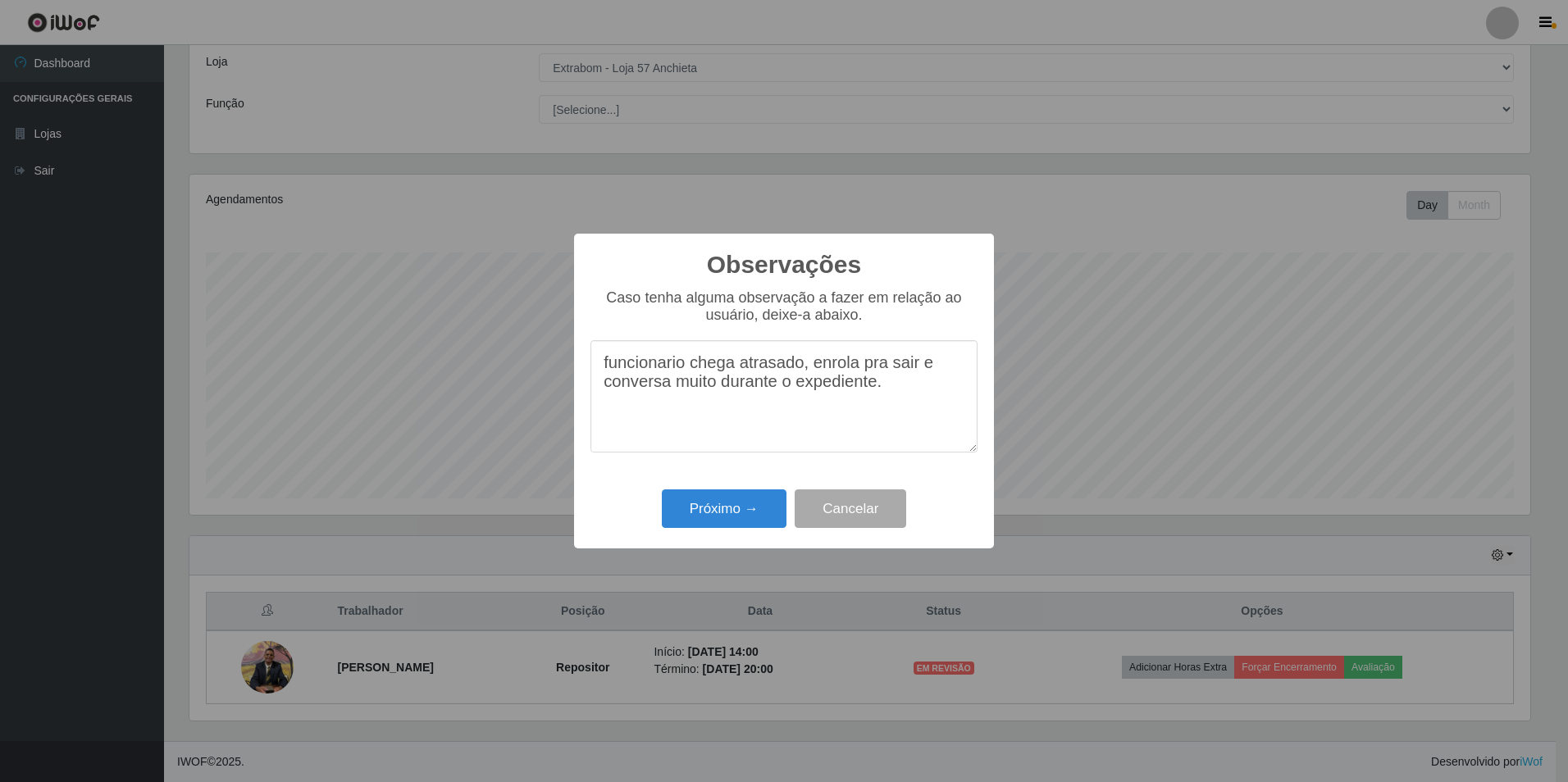
click at [668, 367] on textarea "funcionario chega atrasado, enrola pra sair e conversa muito durante o expedien…" at bounding box center [784, 396] width 387 height 112
type textarea "funcionário chega atrasado, [PERSON_NAME] pra sair e conversa muito durante o e…"
click at [761, 516] on button "Próximo →" at bounding box center [723, 508] width 124 height 39
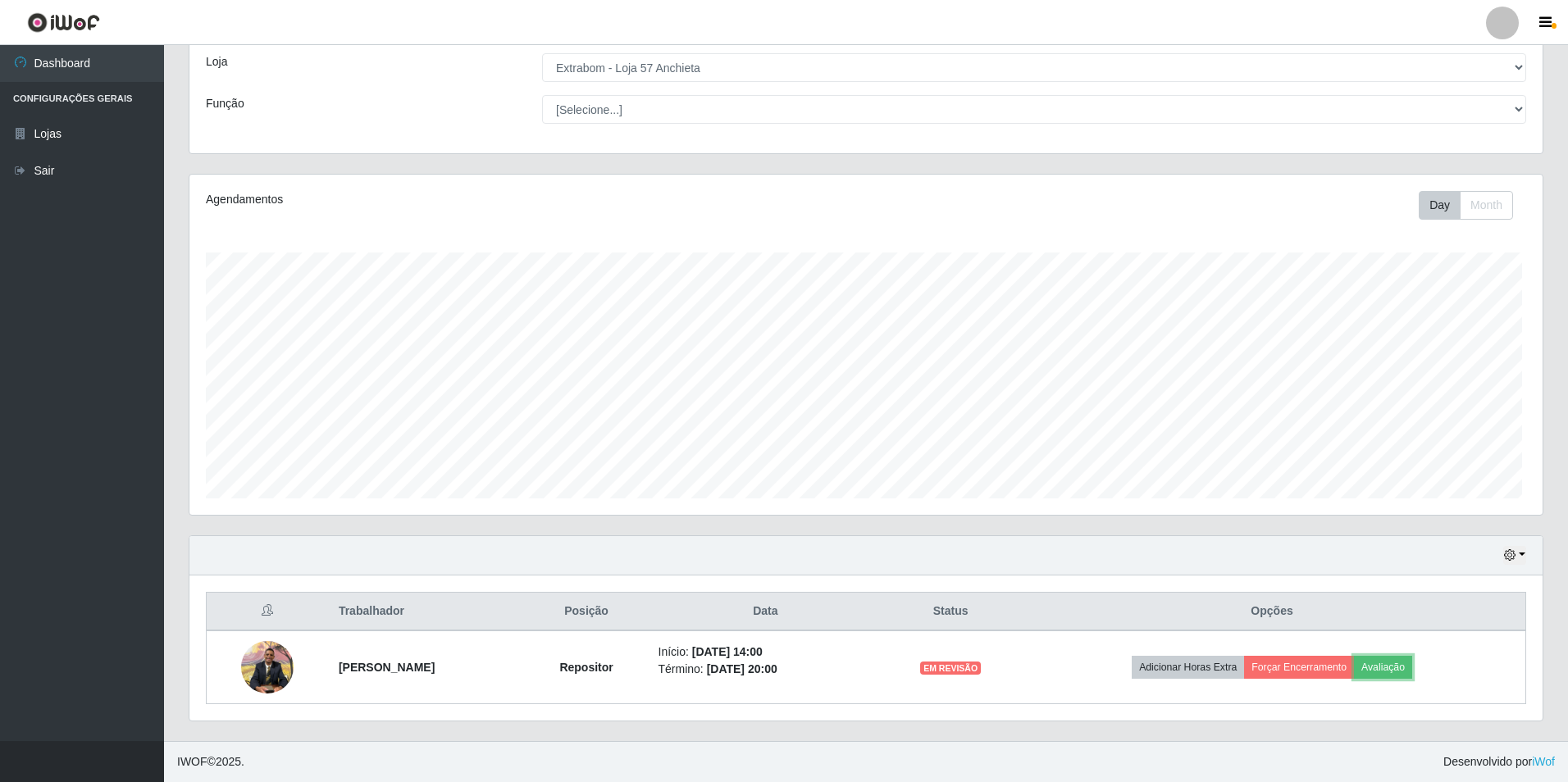
scroll to position [340, 1349]
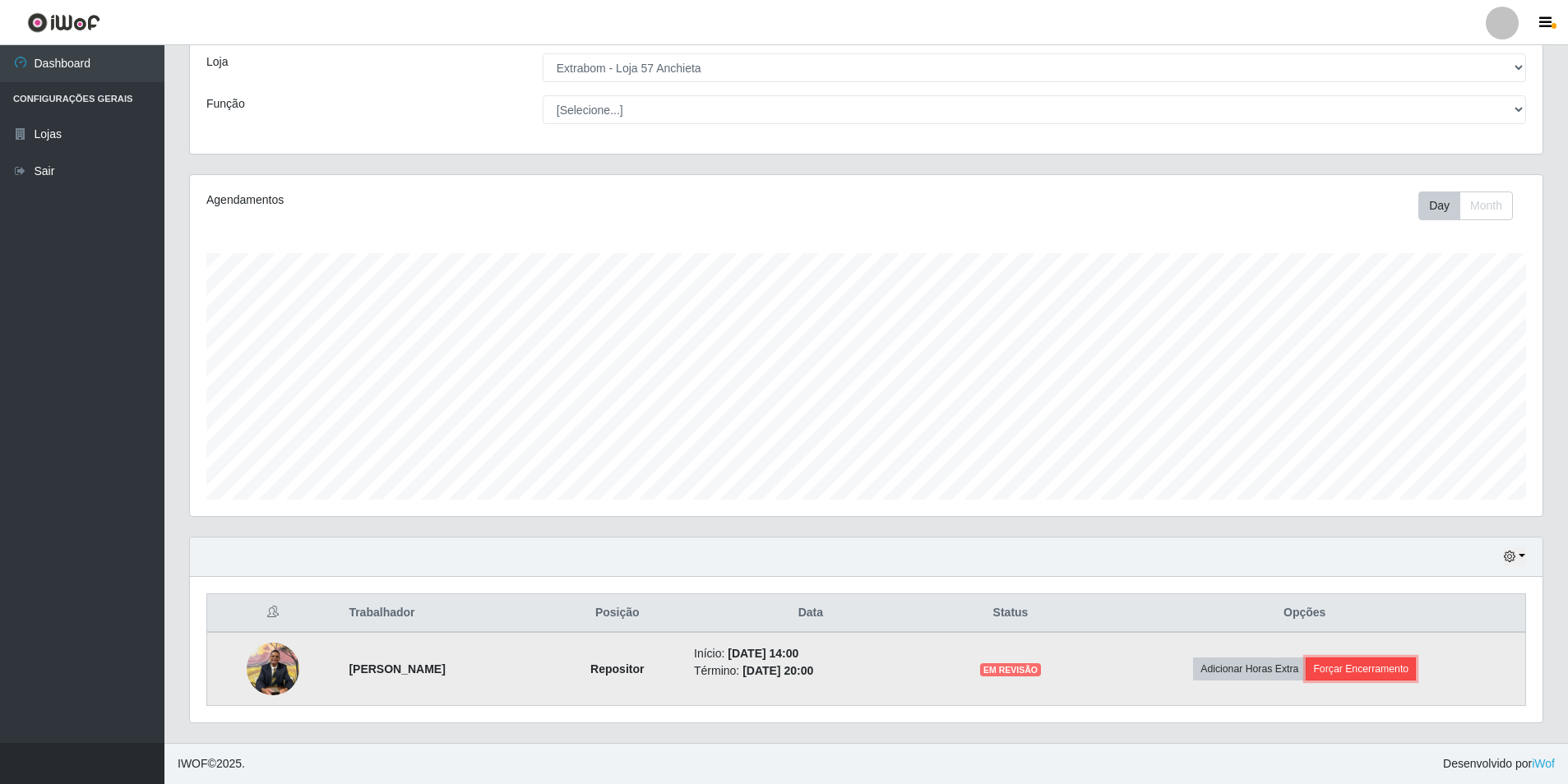
click at [1347, 661] on button "Forçar Encerramento" at bounding box center [1361, 669] width 110 height 23
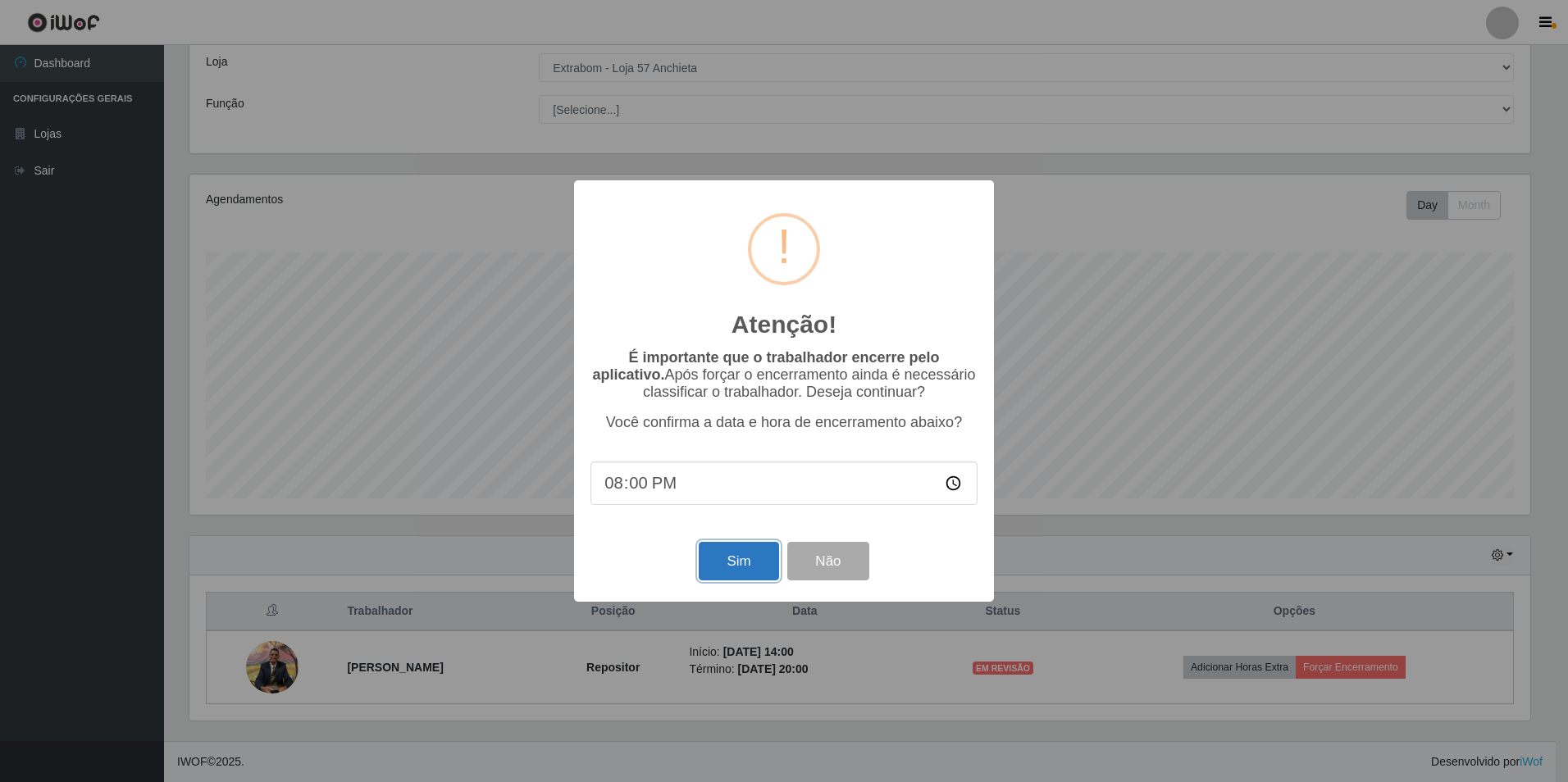
click at [756, 569] on button "Sim" at bounding box center [738, 561] width 79 height 39
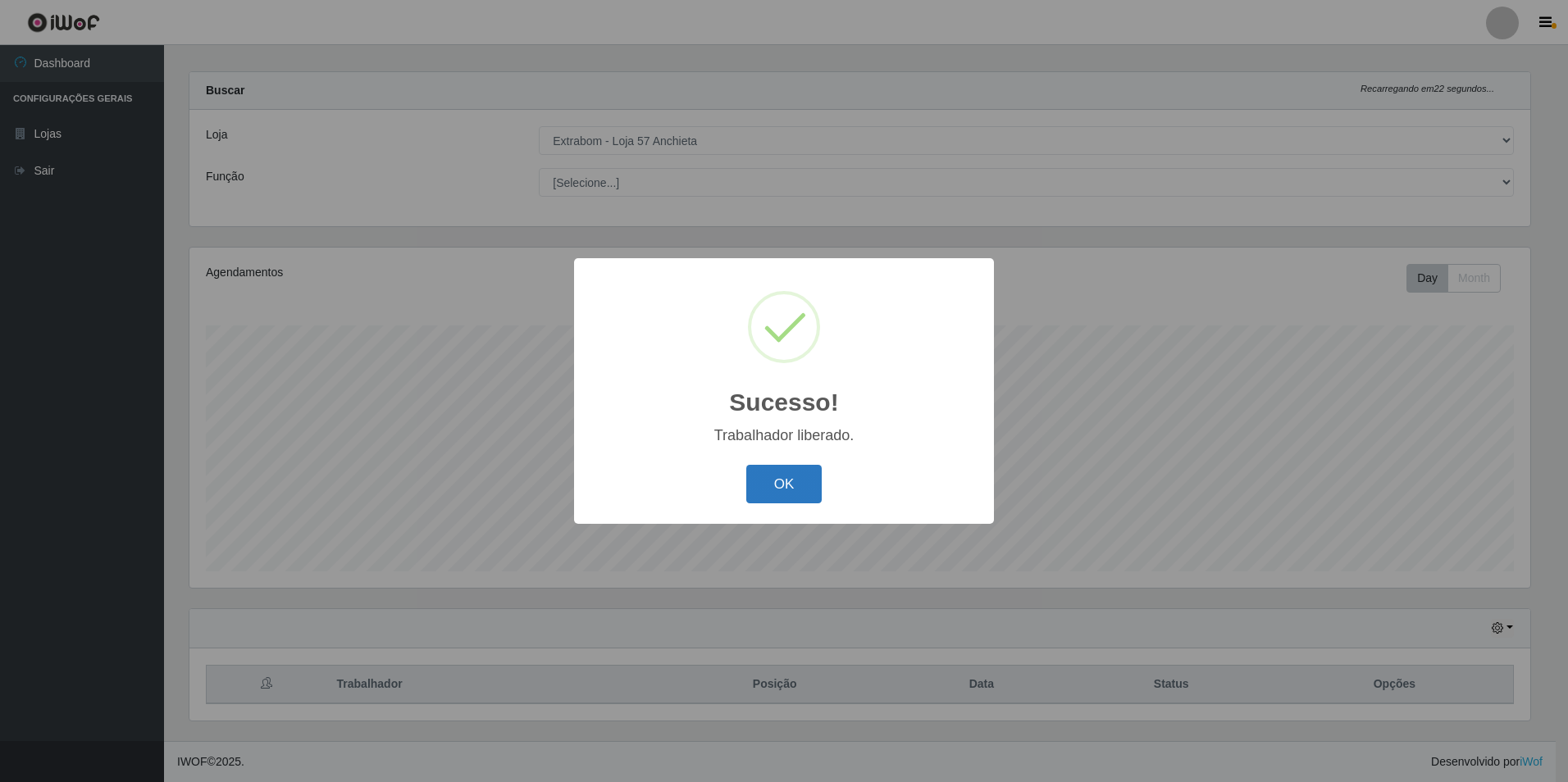
click at [772, 477] on button "OK" at bounding box center [784, 484] width 76 height 39
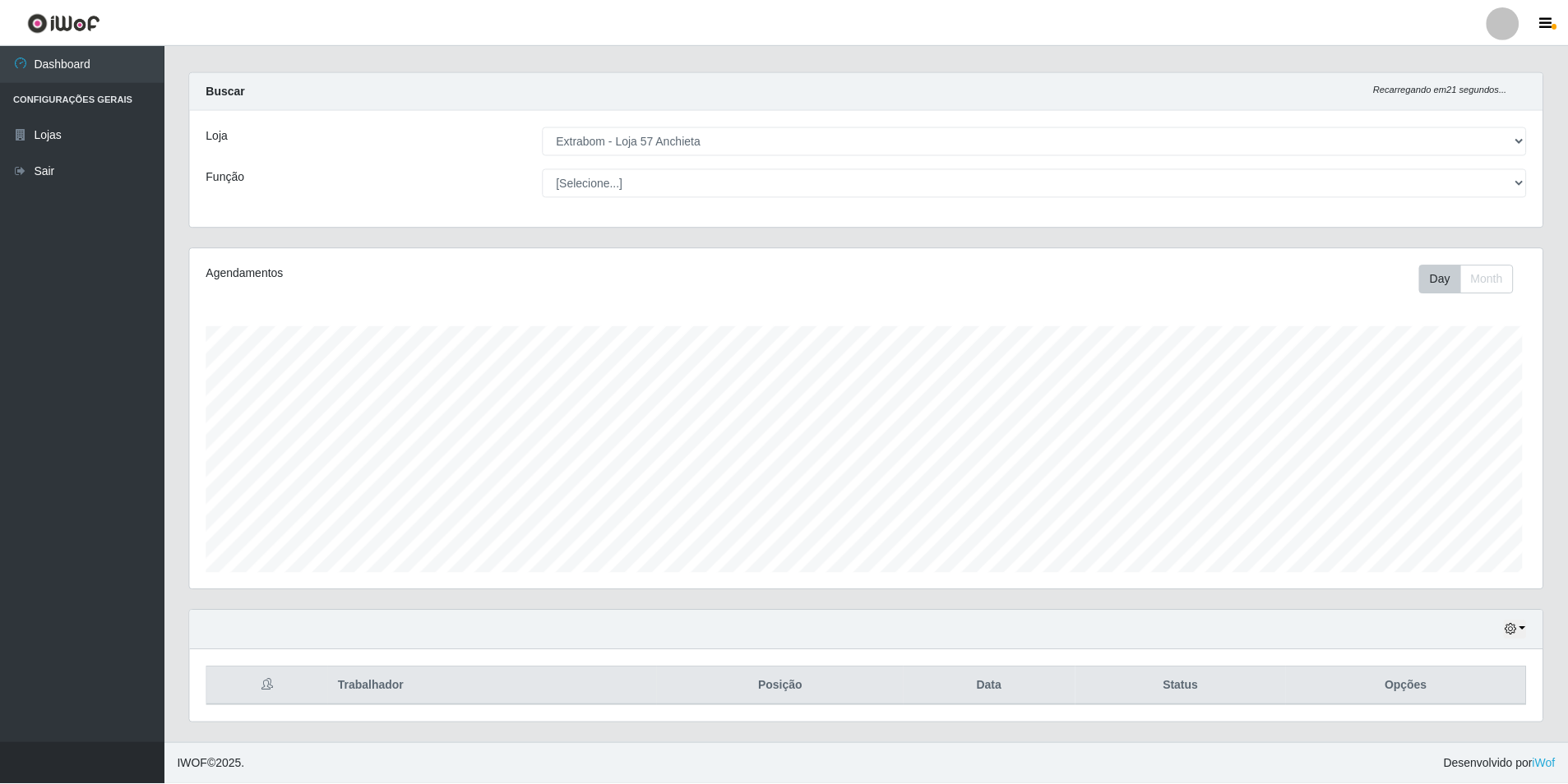
scroll to position [341, 1353]
